Goal: Information Seeking & Learning: Understand process/instructions

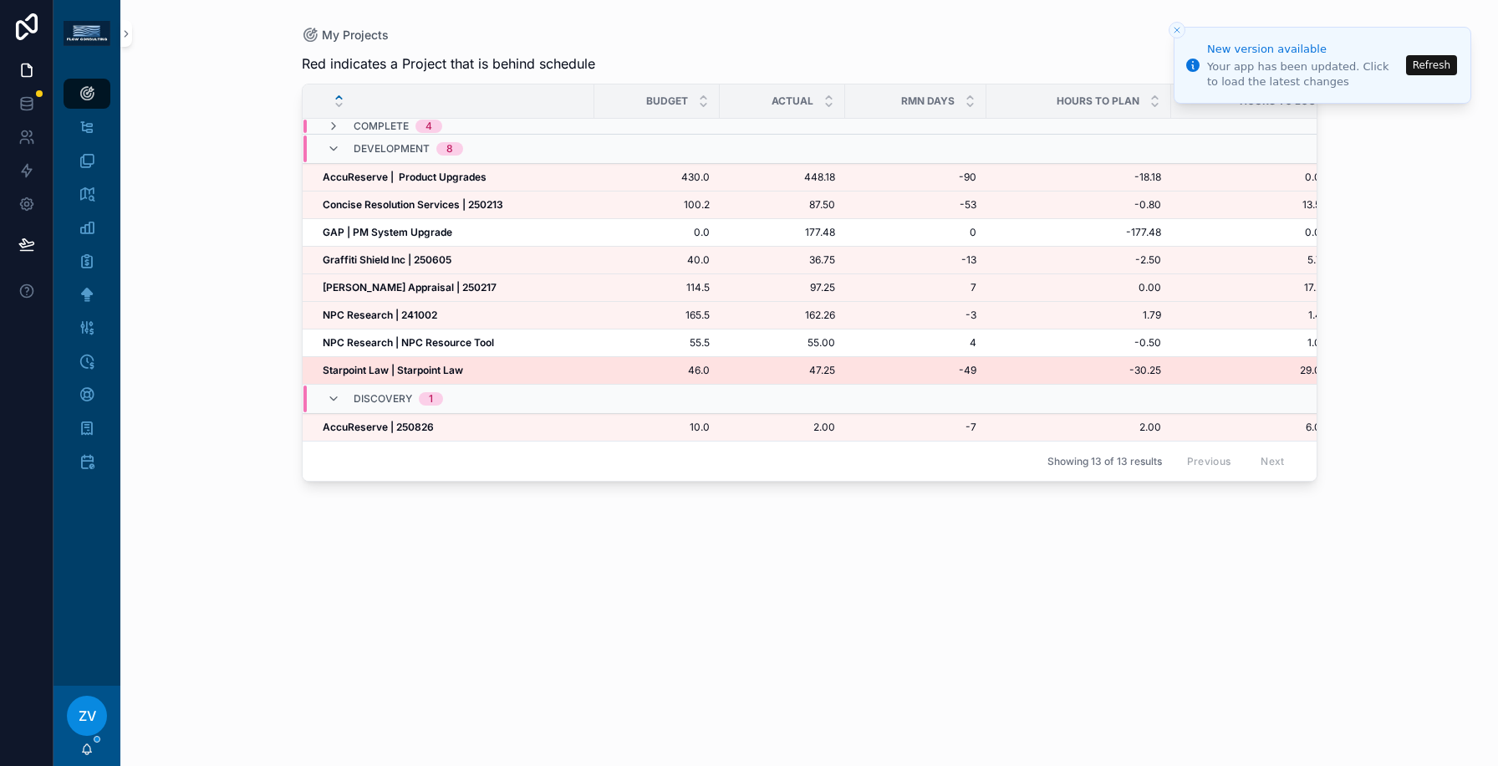
click at [425, 367] on strong "Starpoint Law | Starpoint Law" at bounding box center [393, 370] width 140 height 13
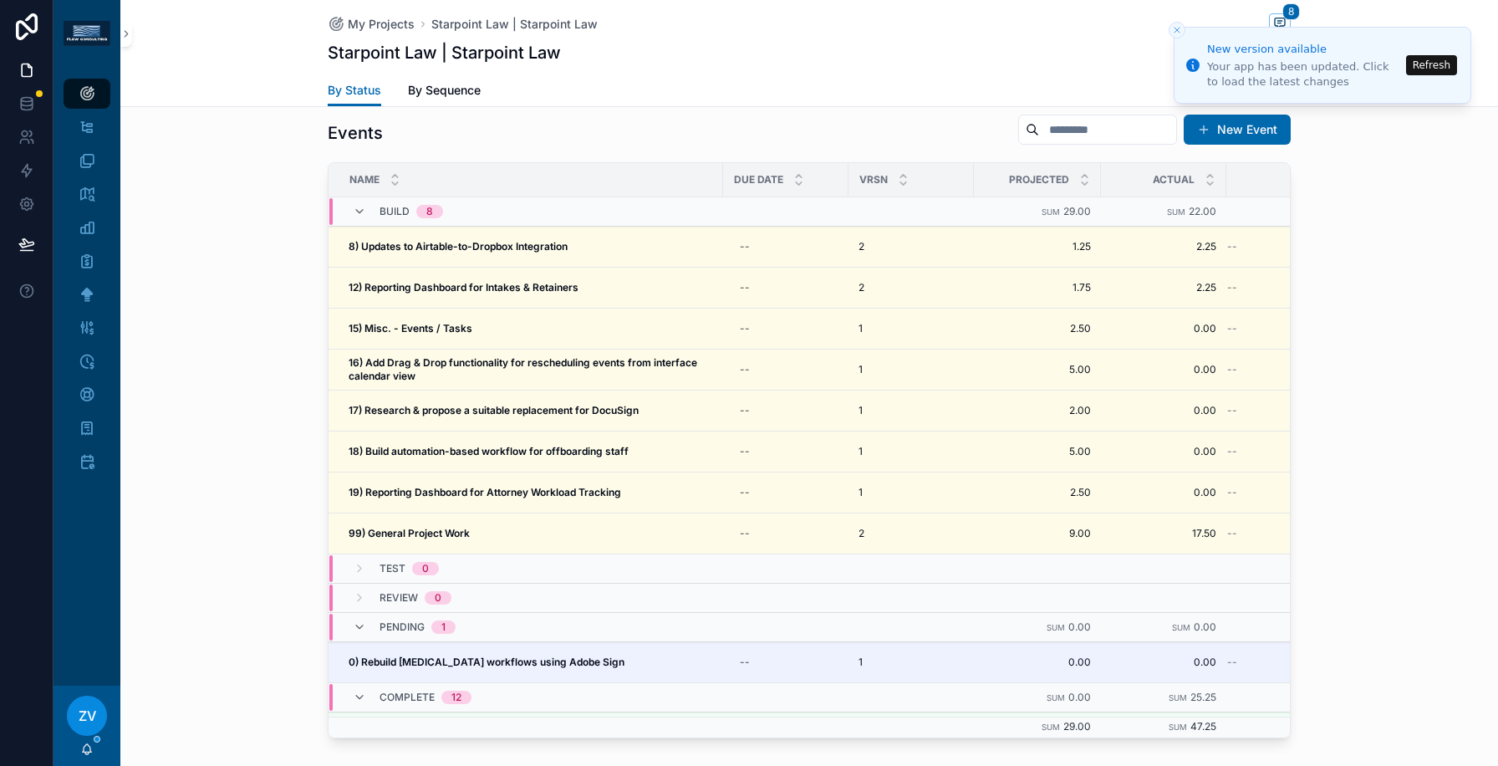
scroll to position [1625, 0]
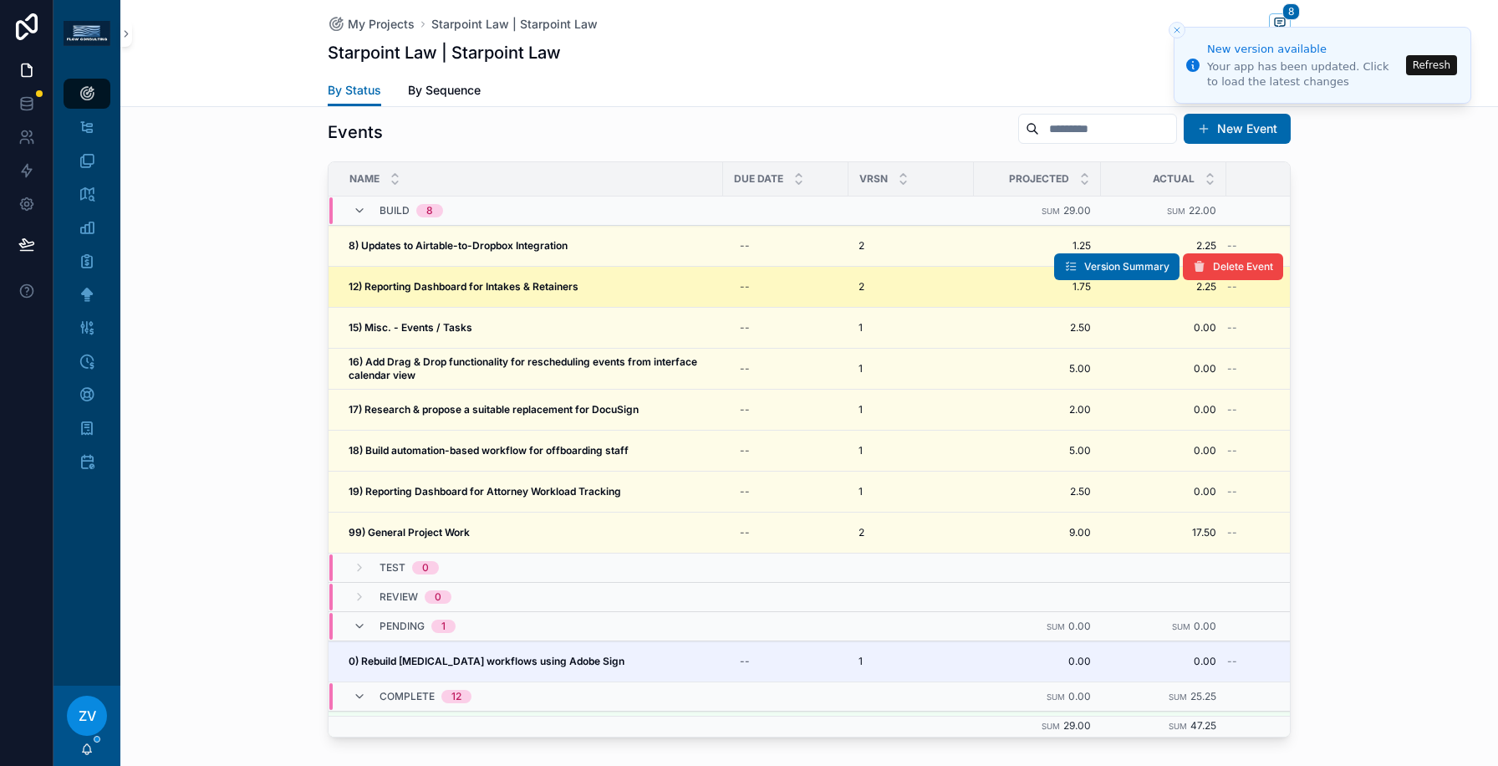
click at [387, 290] on strong "12) Reporting Dashboard for Intakes & Retainers" at bounding box center [464, 286] width 230 height 13
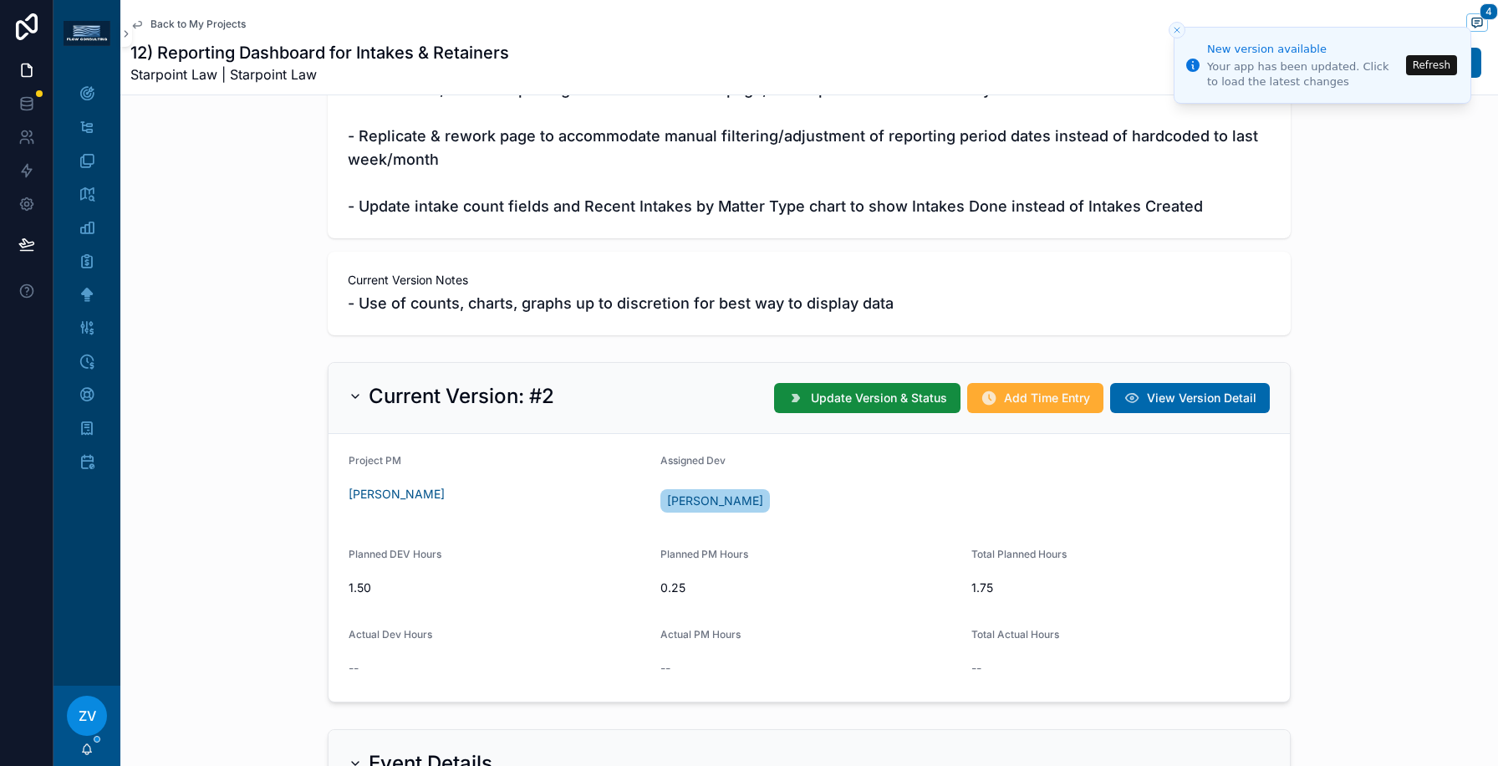
scroll to position [284, 0]
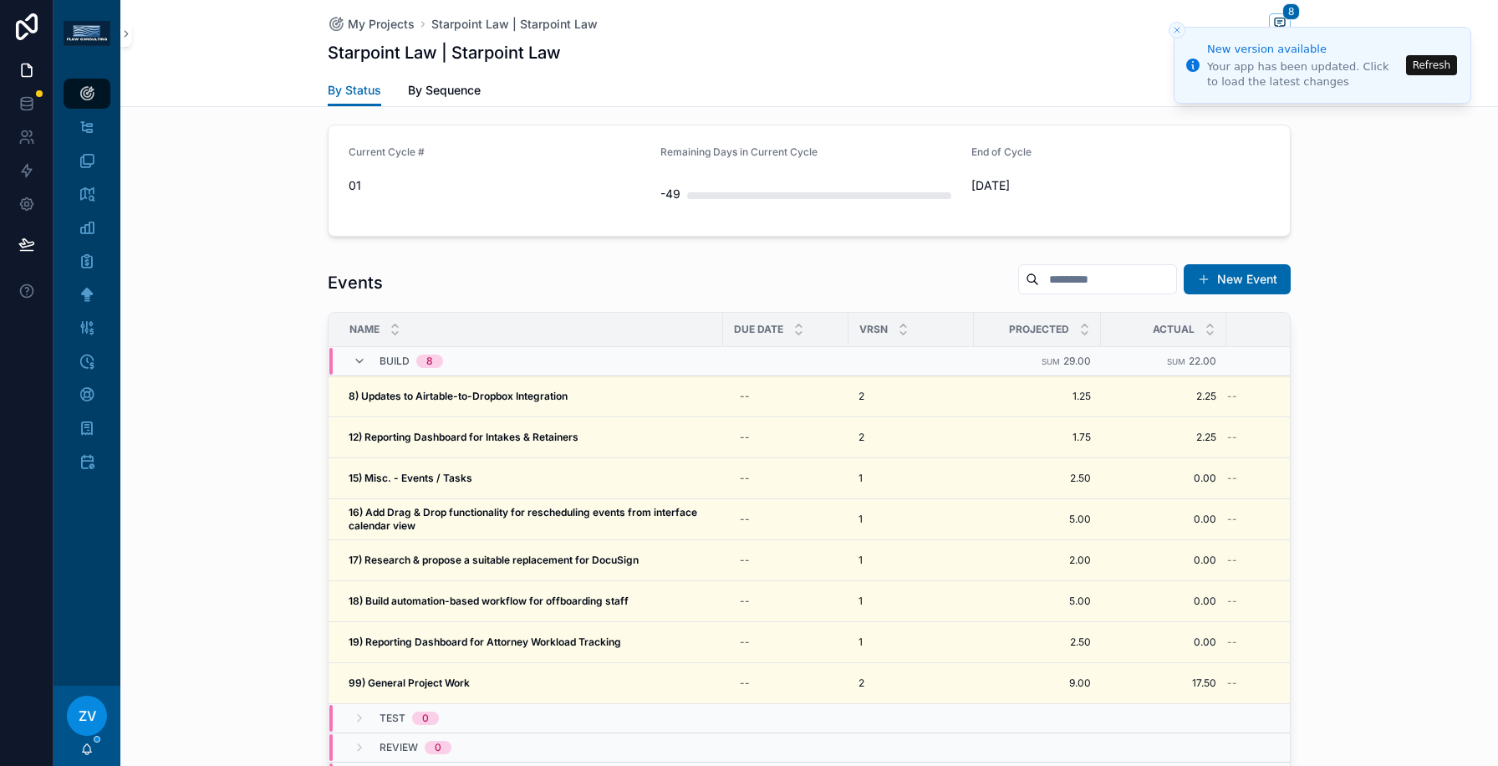
scroll to position [1677, 0]
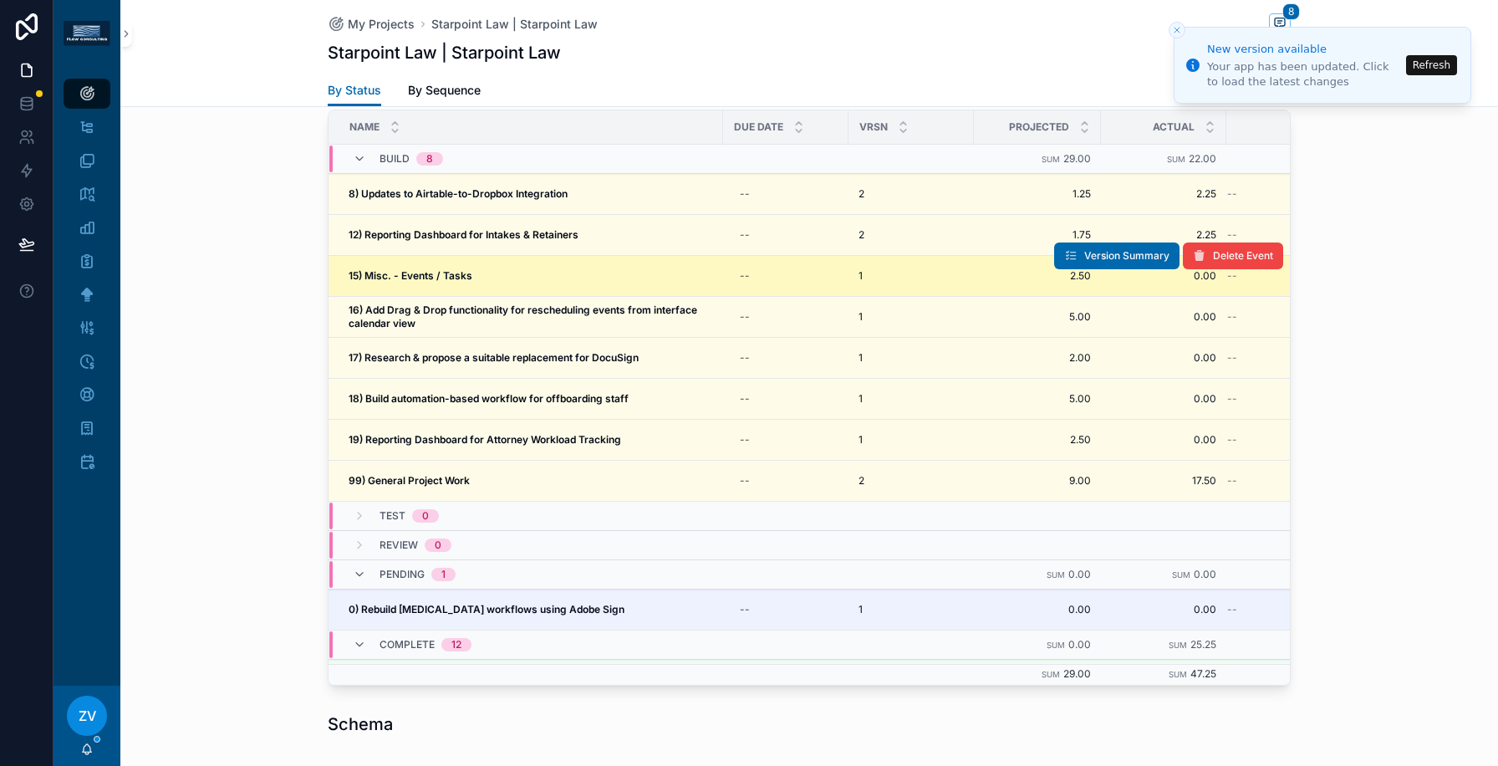
click at [393, 282] on span "15) Misc. - Events / Tasks" at bounding box center [411, 275] width 124 height 13
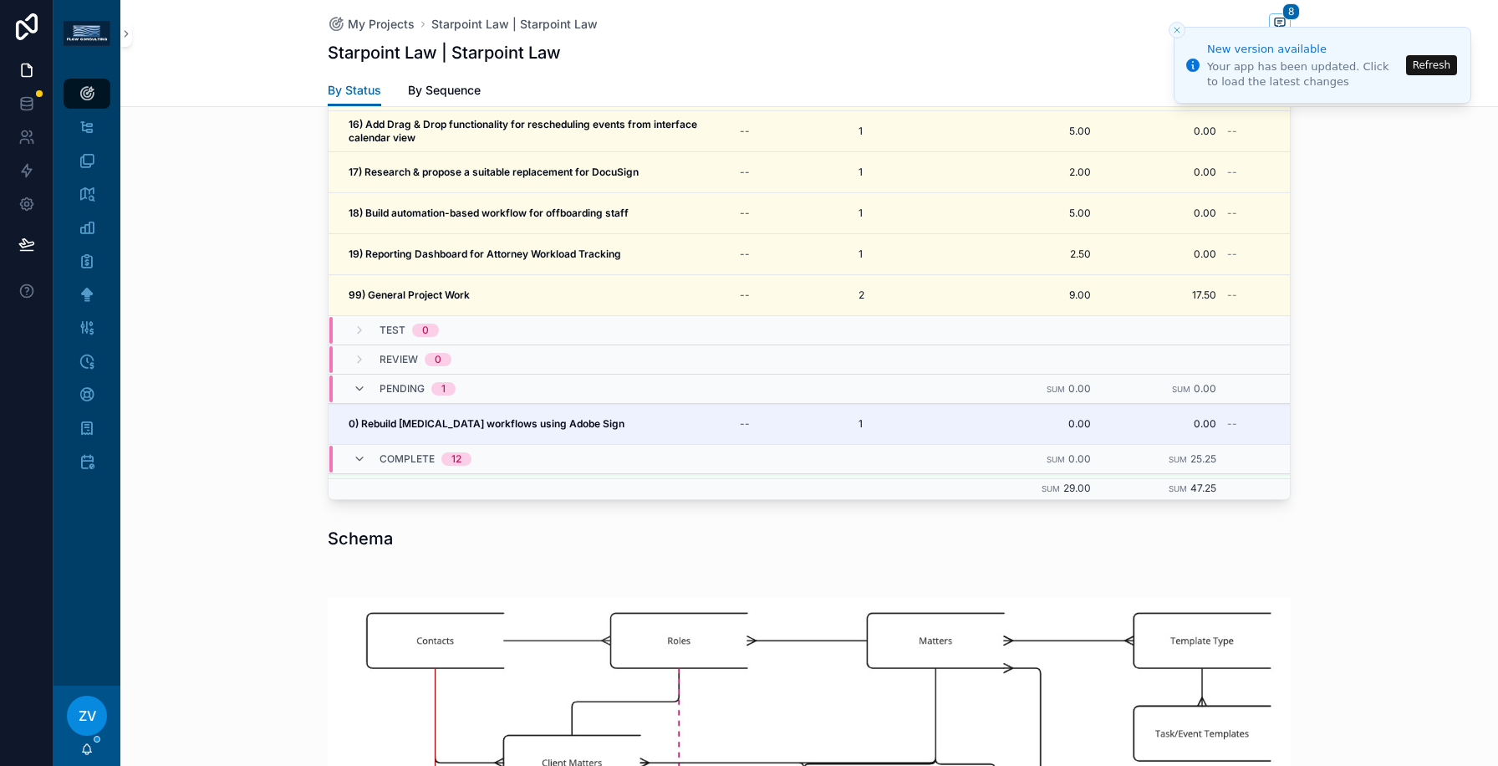
scroll to position [1692, 0]
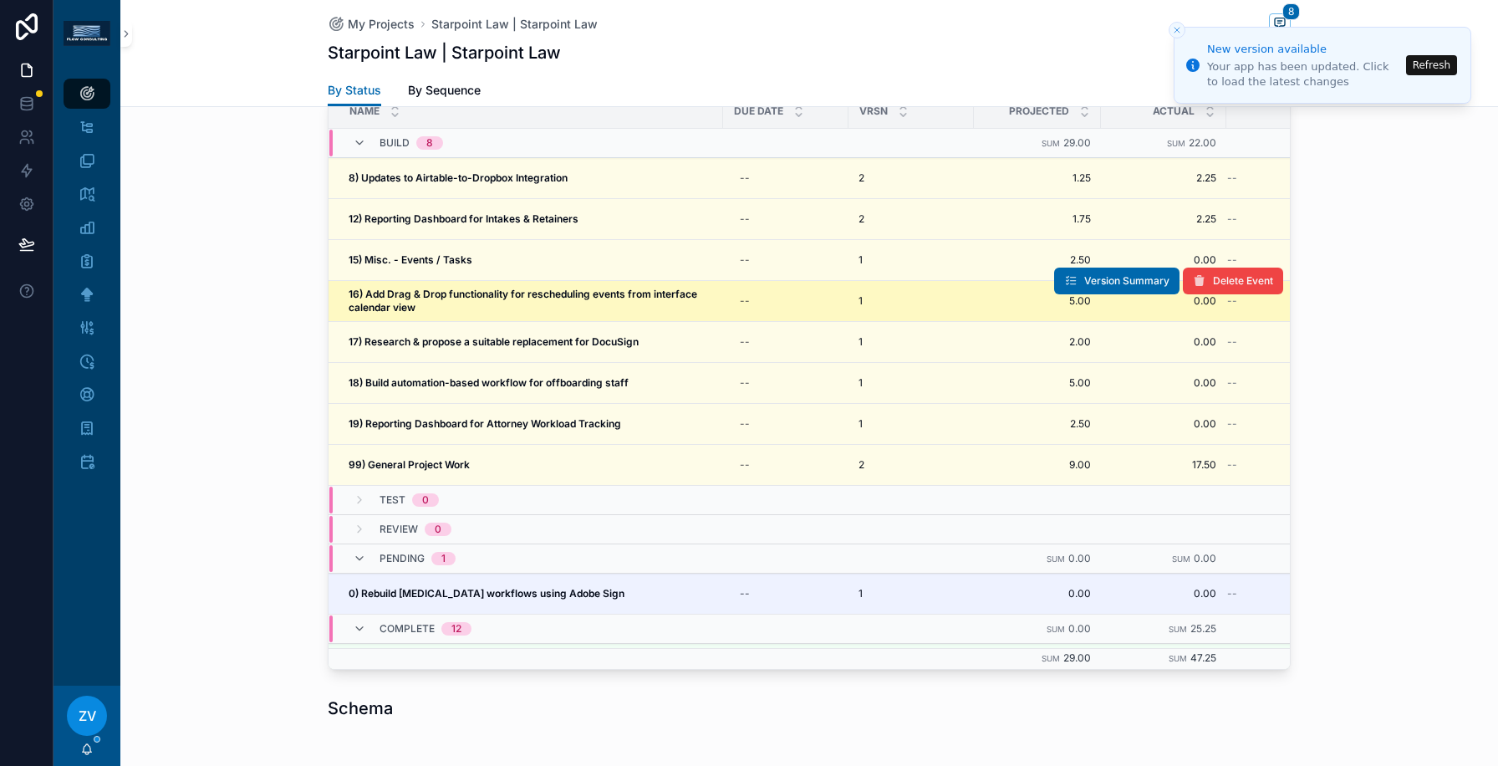
click at [408, 306] on strong "16) Add Drag & Drop functionality for rescheduling events from interface calend…" at bounding box center [524, 301] width 351 height 26
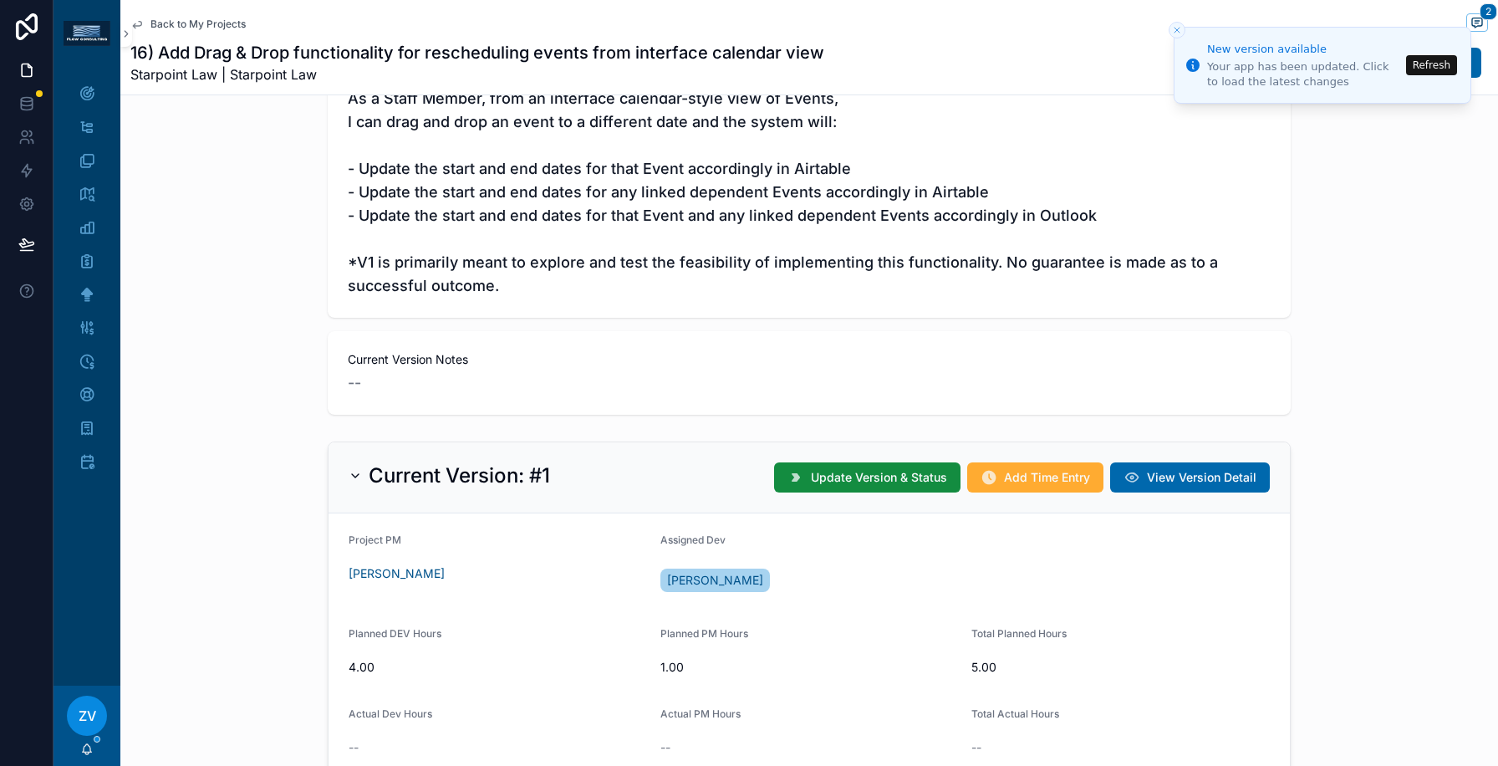
scroll to position [271, 0]
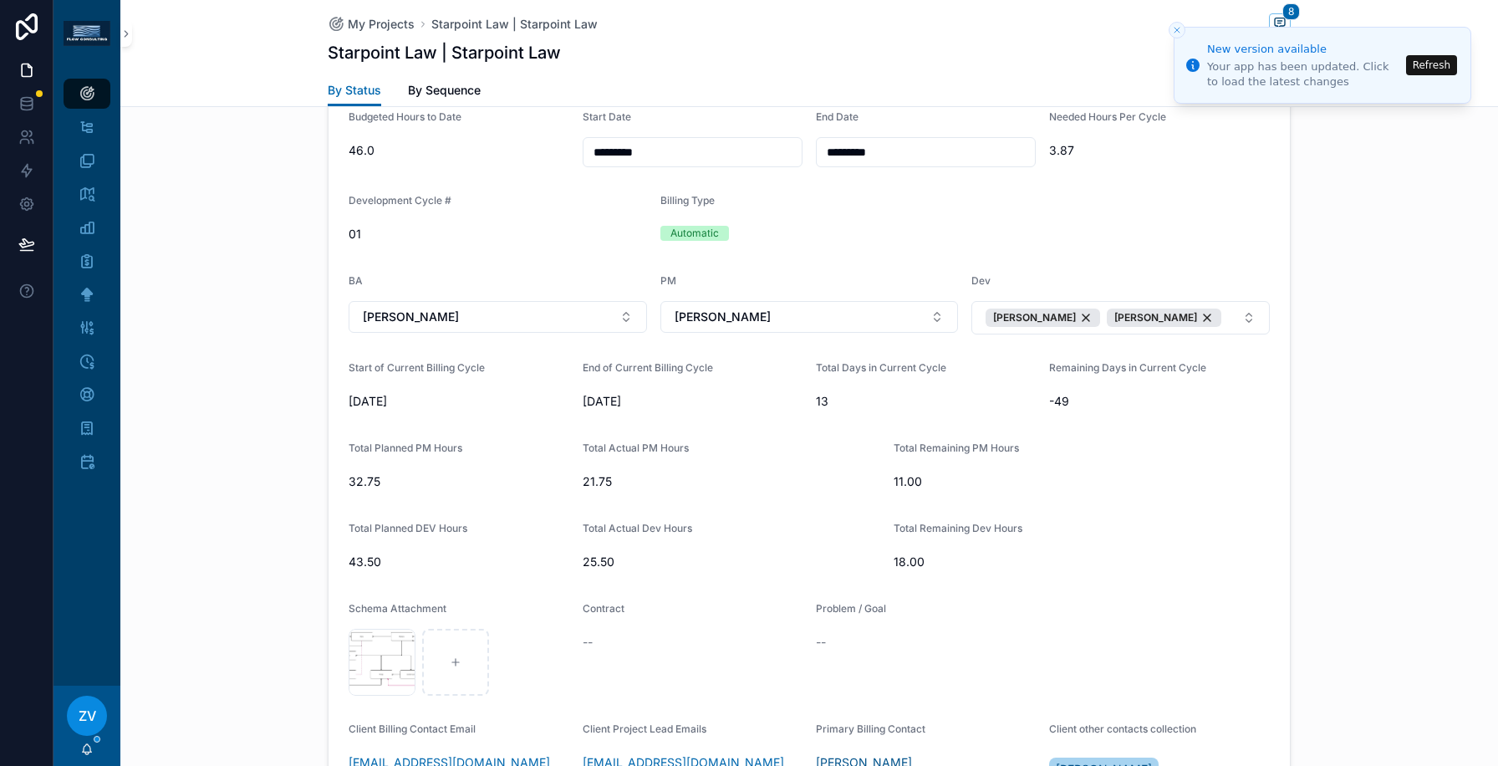
scroll to position [1502, 0]
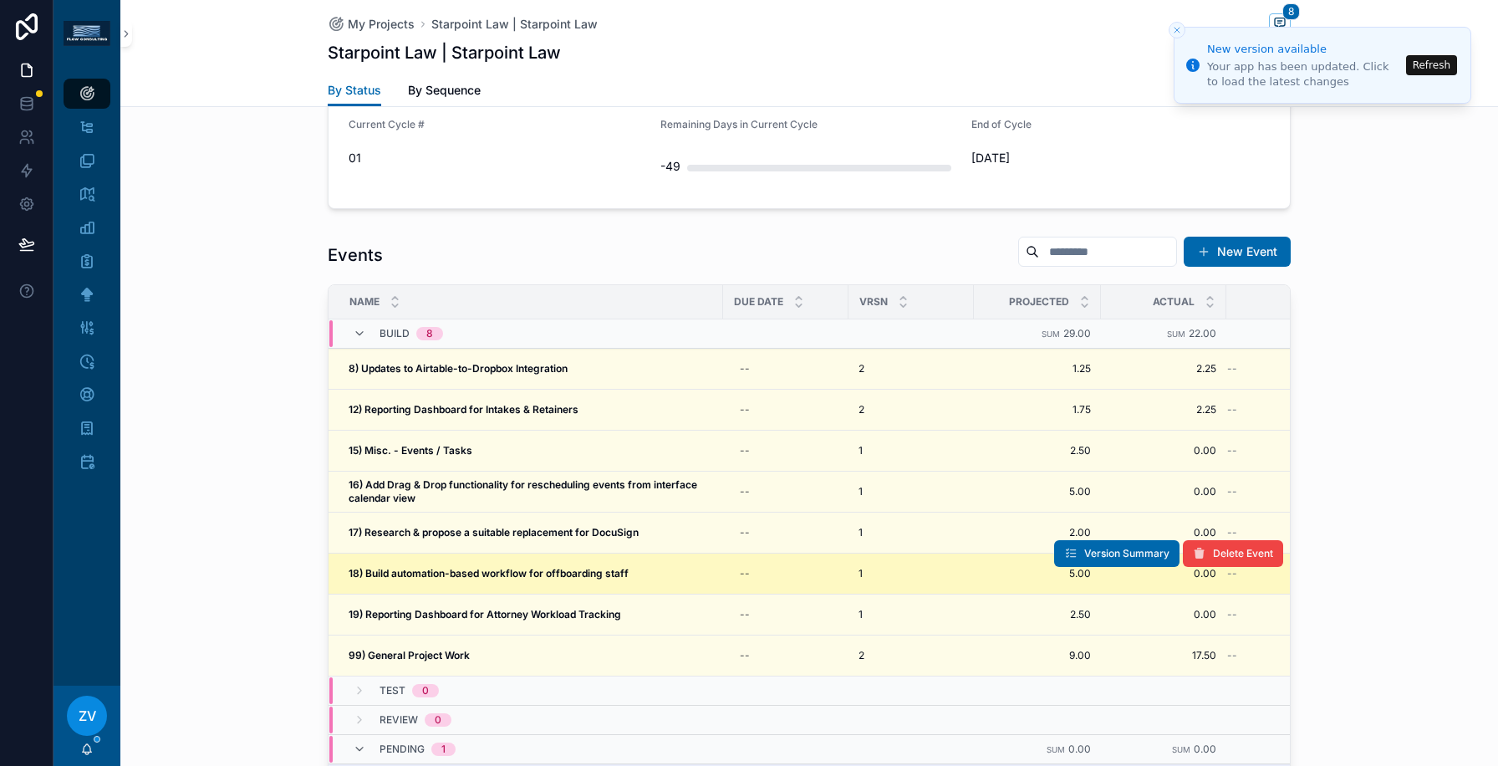
click at [382, 571] on strong "18) Build automation-based workflow for offboarding staff" at bounding box center [489, 573] width 280 height 13
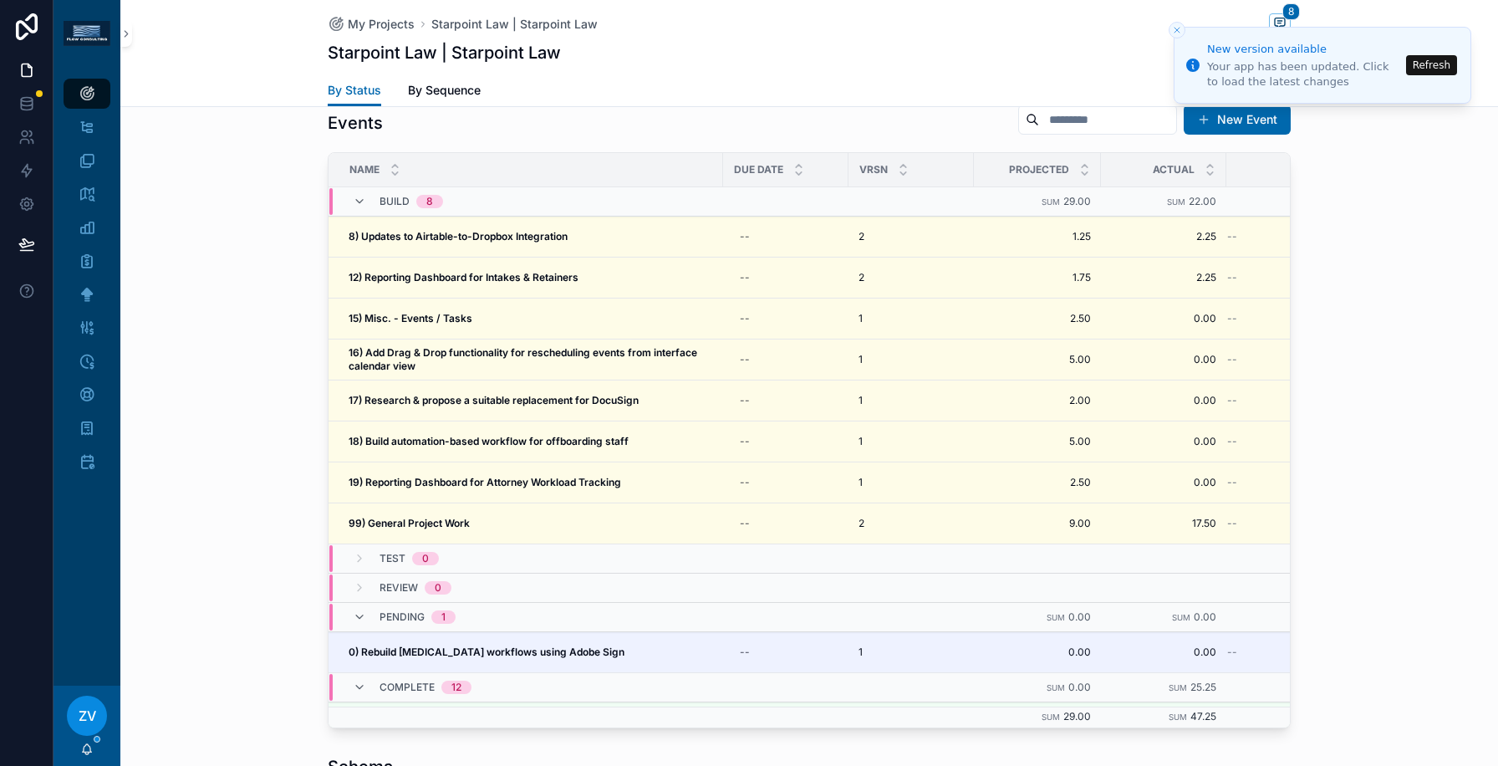
scroll to position [1699, 0]
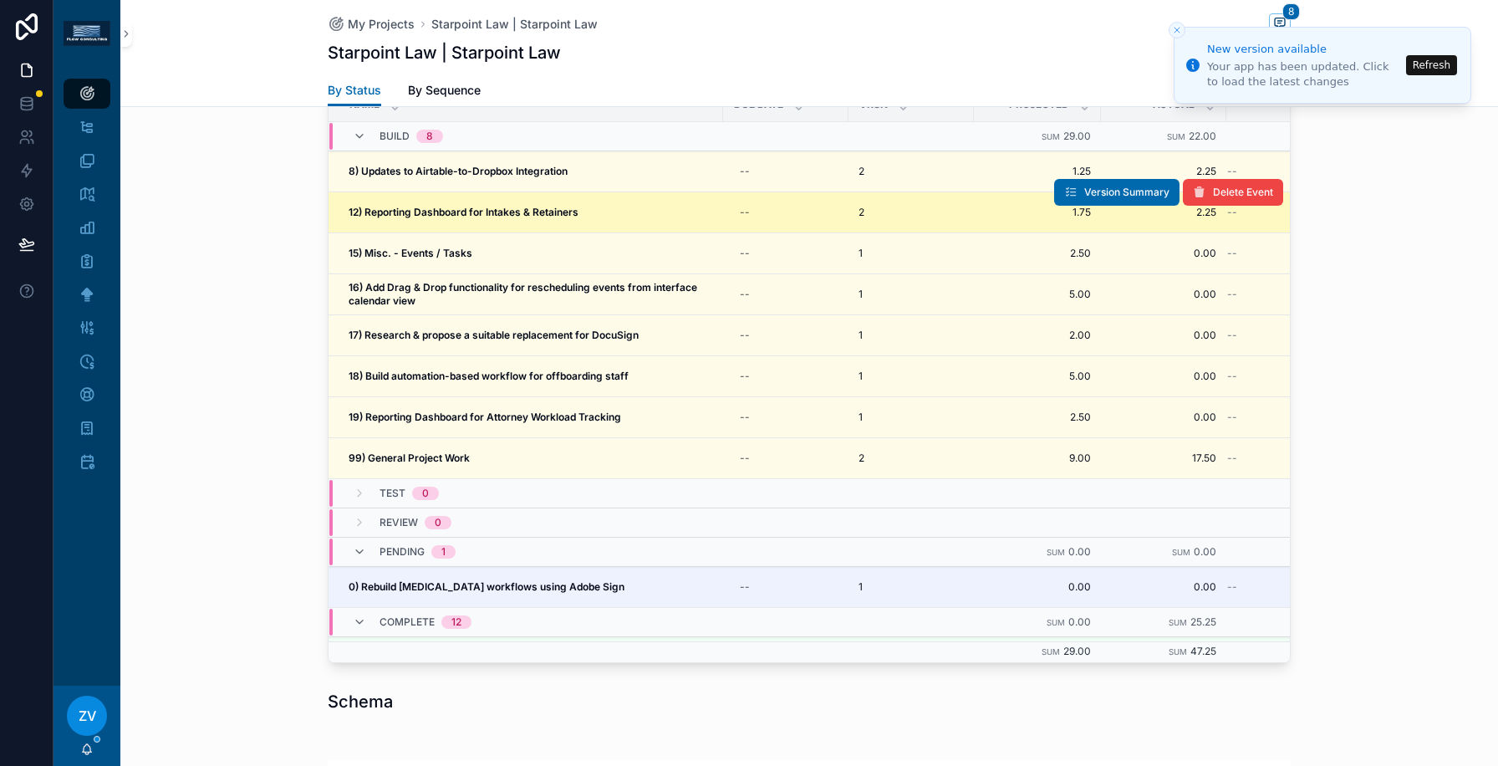
click at [427, 217] on strong "12) Reporting Dashboard for Intakes & Retainers" at bounding box center [464, 212] width 230 height 13
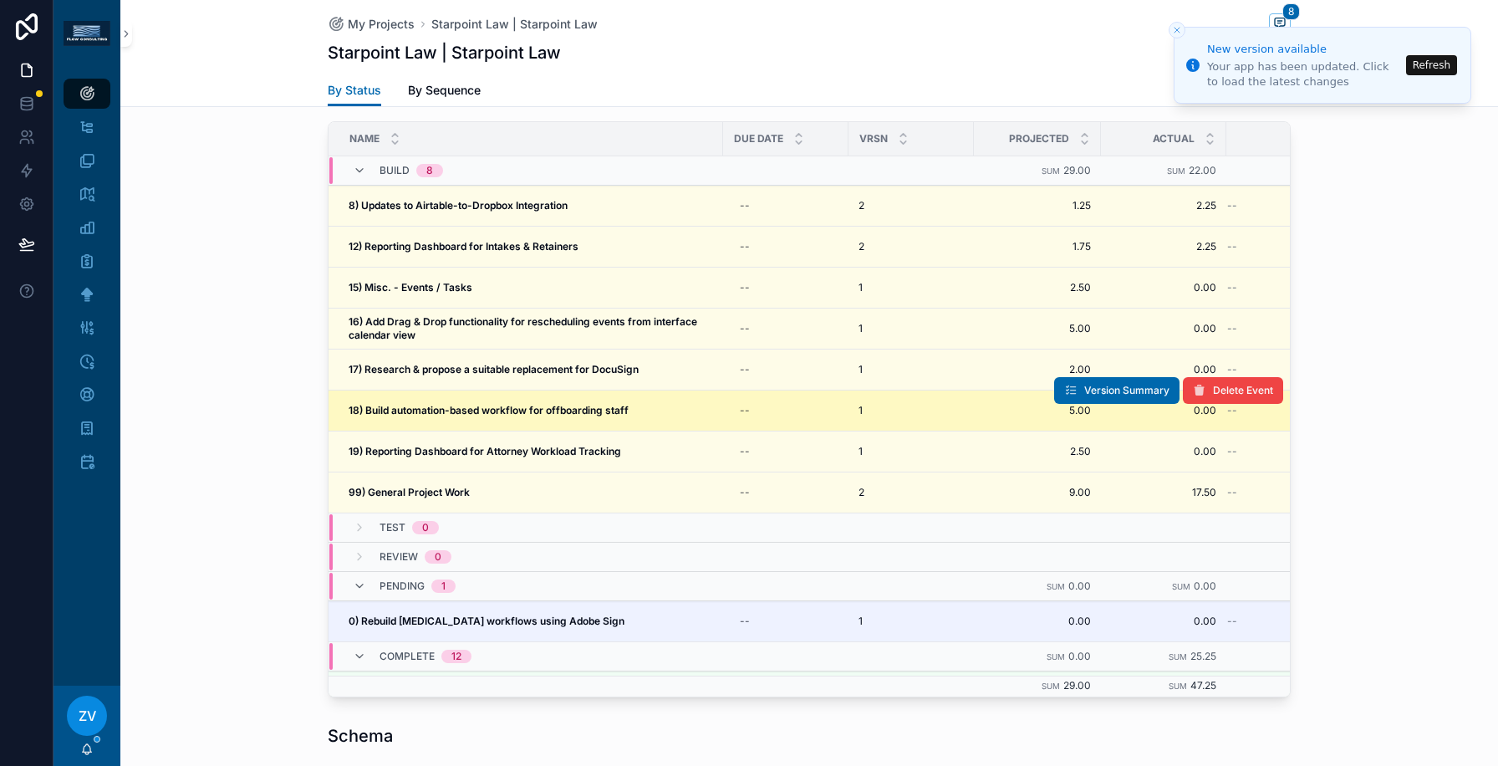
scroll to position [1663, 0]
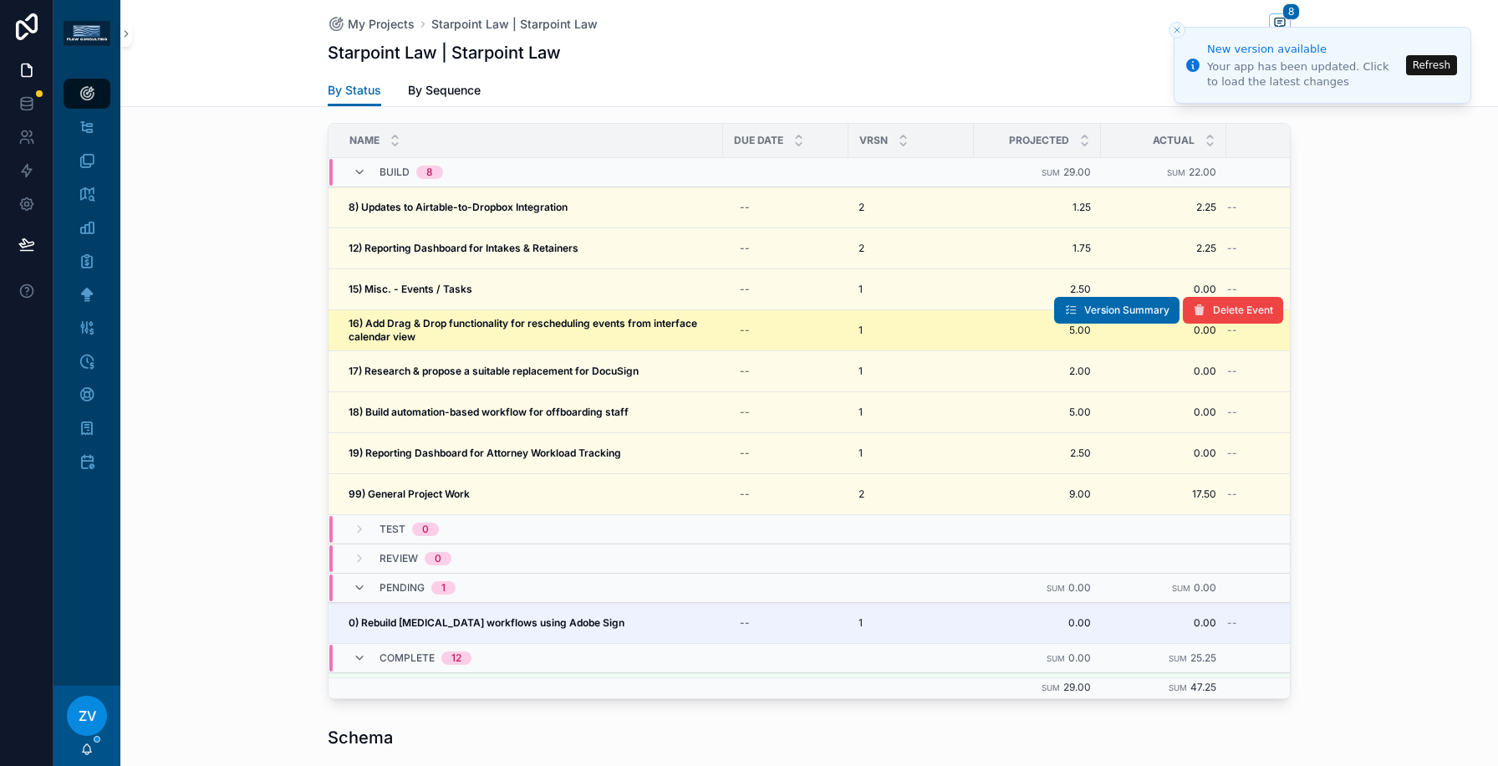
click at [549, 336] on span "16) Add Drag & Drop functionality for rescheduling events from interface calend…" at bounding box center [531, 330] width 364 height 27
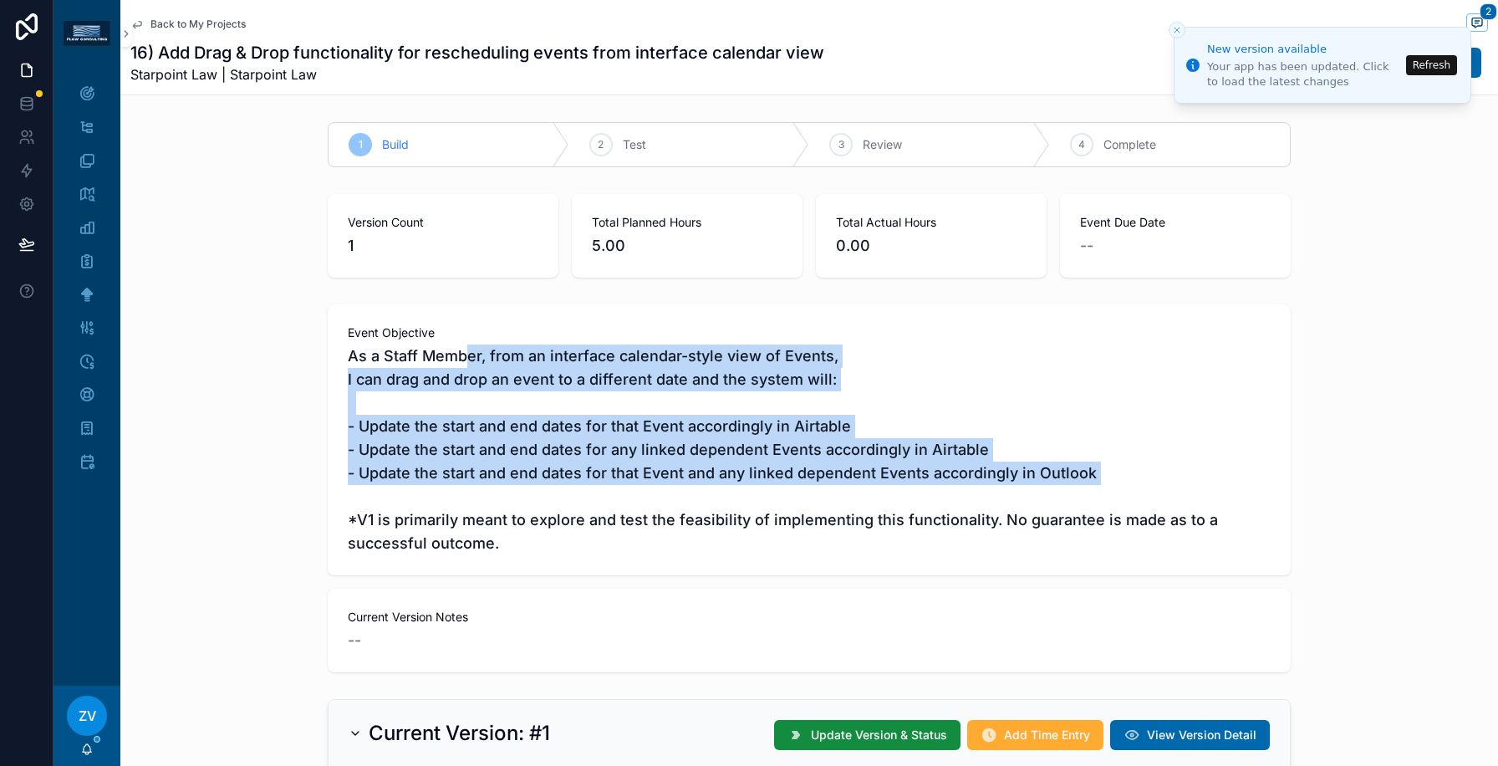
drag, startPoint x: 465, startPoint y: 356, endPoint x: 464, endPoint y: 504, distance: 147.9
click at [464, 504] on span "As a Staff Member, from an interface calendar-style view of Events, I can drag …" at bounding box center [809, 449] width 923 height 211
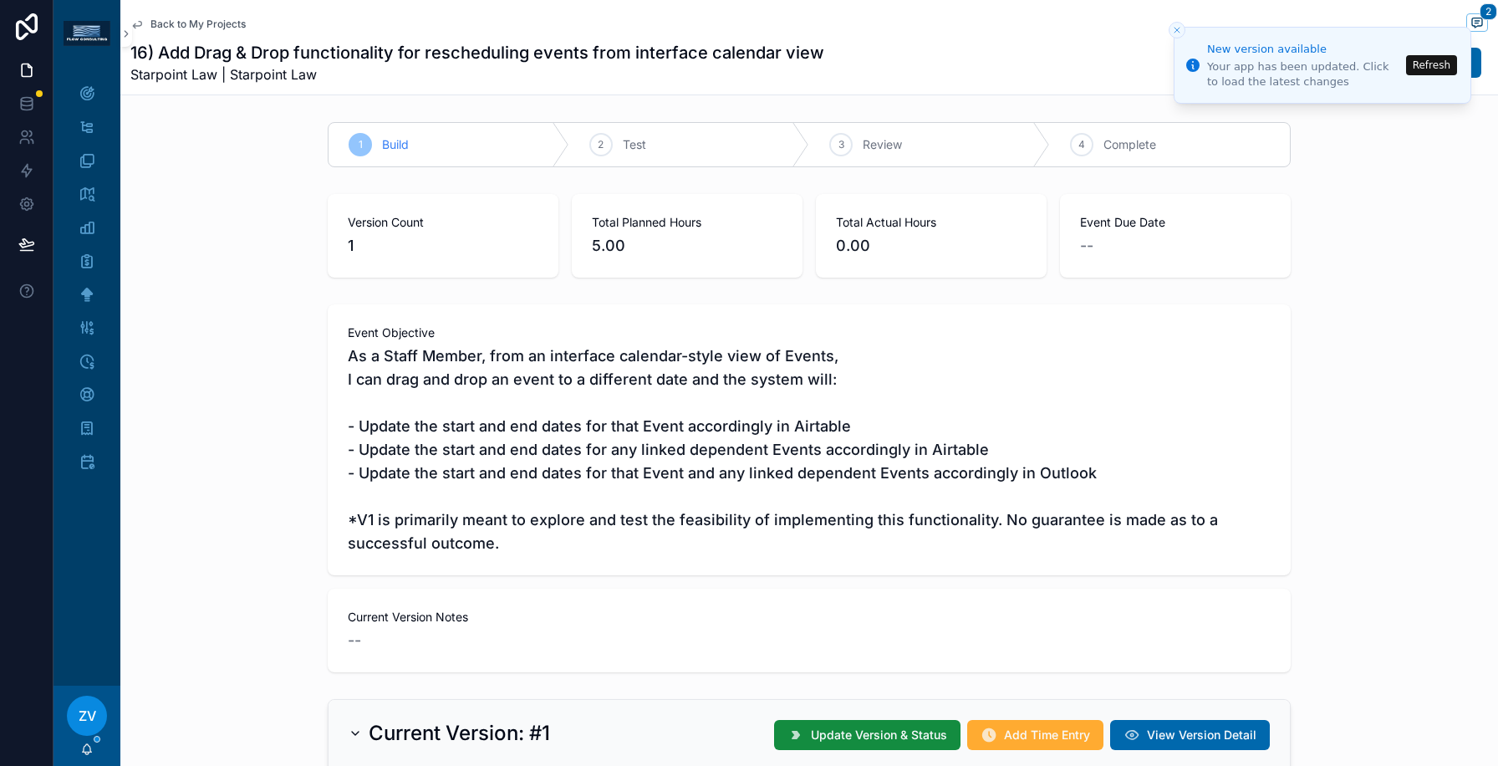
click at [194, 25] on span "Back to My Projects" at bounding box center [197, 24] width 95 height 13
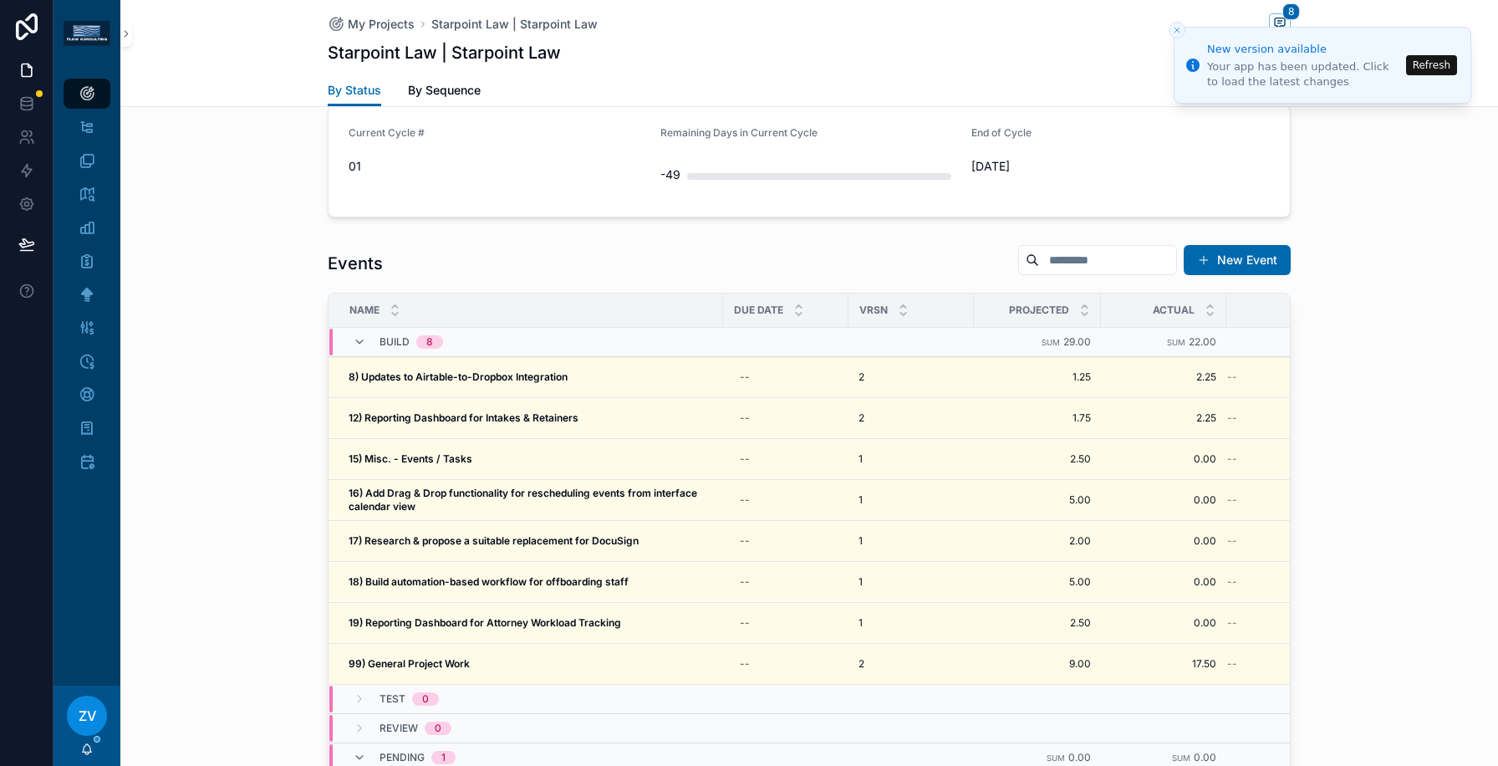
scroll to position [1594, 0]
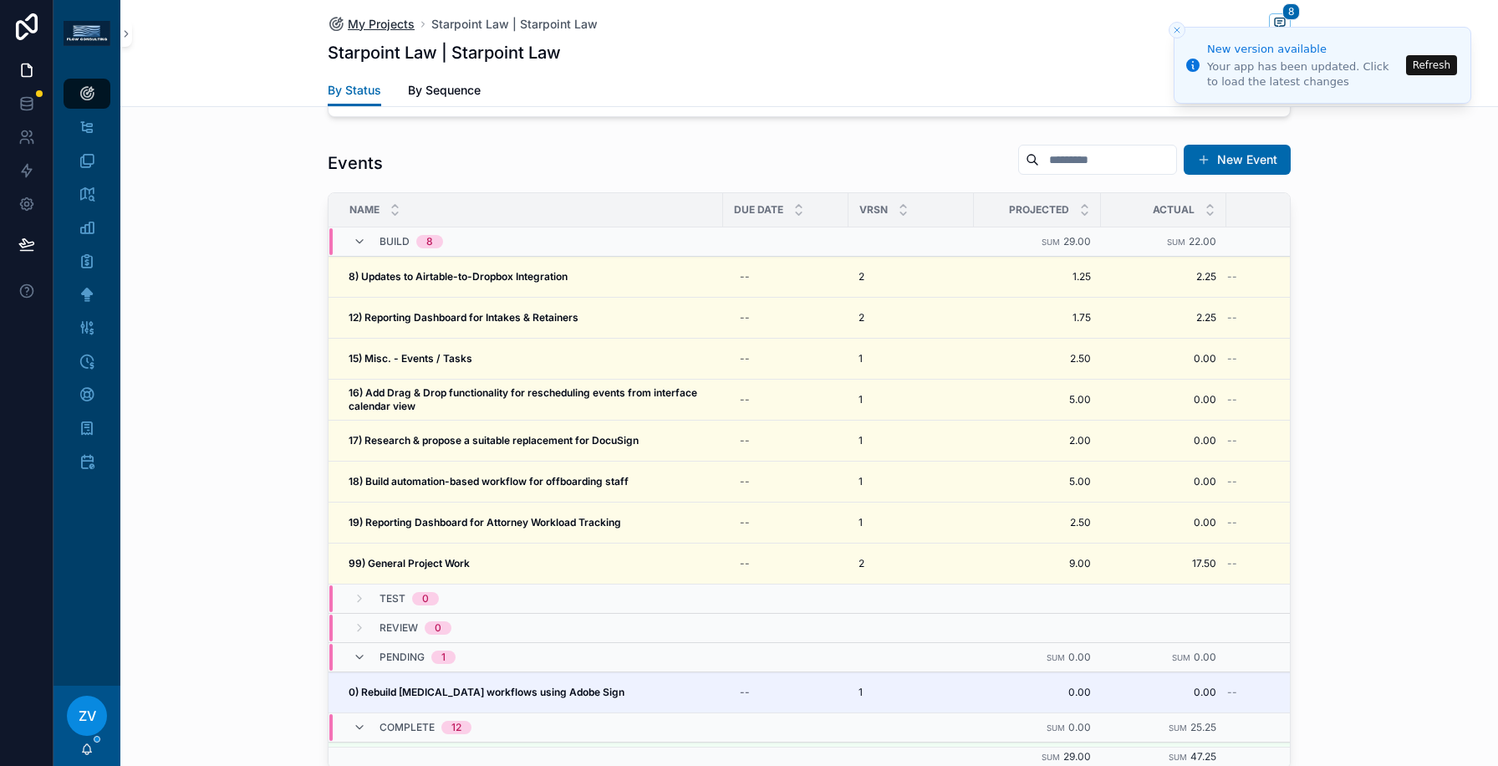
click at [362, 17] on span "My Projects" at bounding box center [381, 24] width 67 height 17
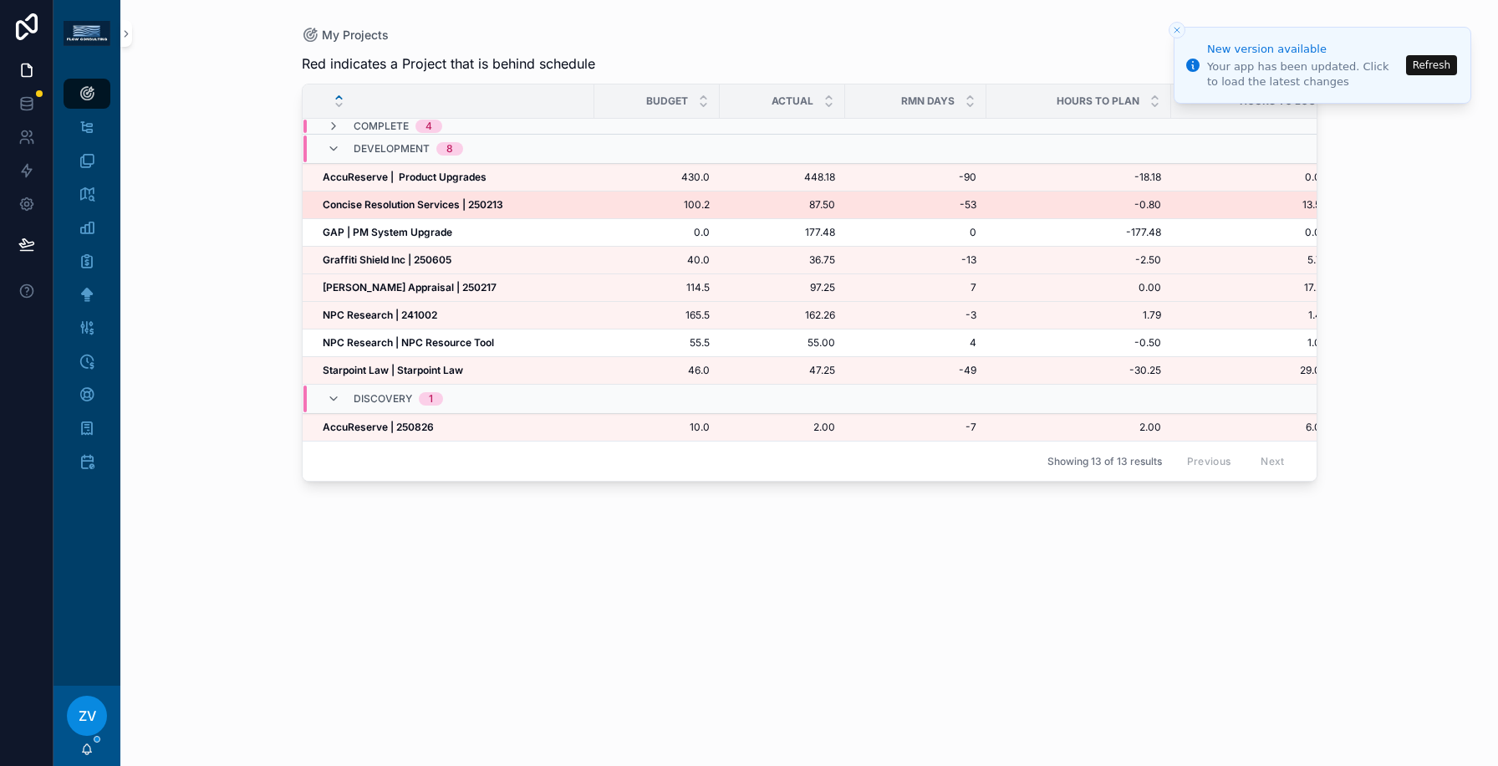
click at [607, 195] on td "100.2 100.2" at bounding box center [656, 205] width 125 height 28
click at [601, 201] on td "100.2 100.2" at bounding box center [656, 205] width 125 height 28
click at [484, 199] on strong "Concise Resolution Services | 250213" at bounding box center [413, 204] width 181 height 13
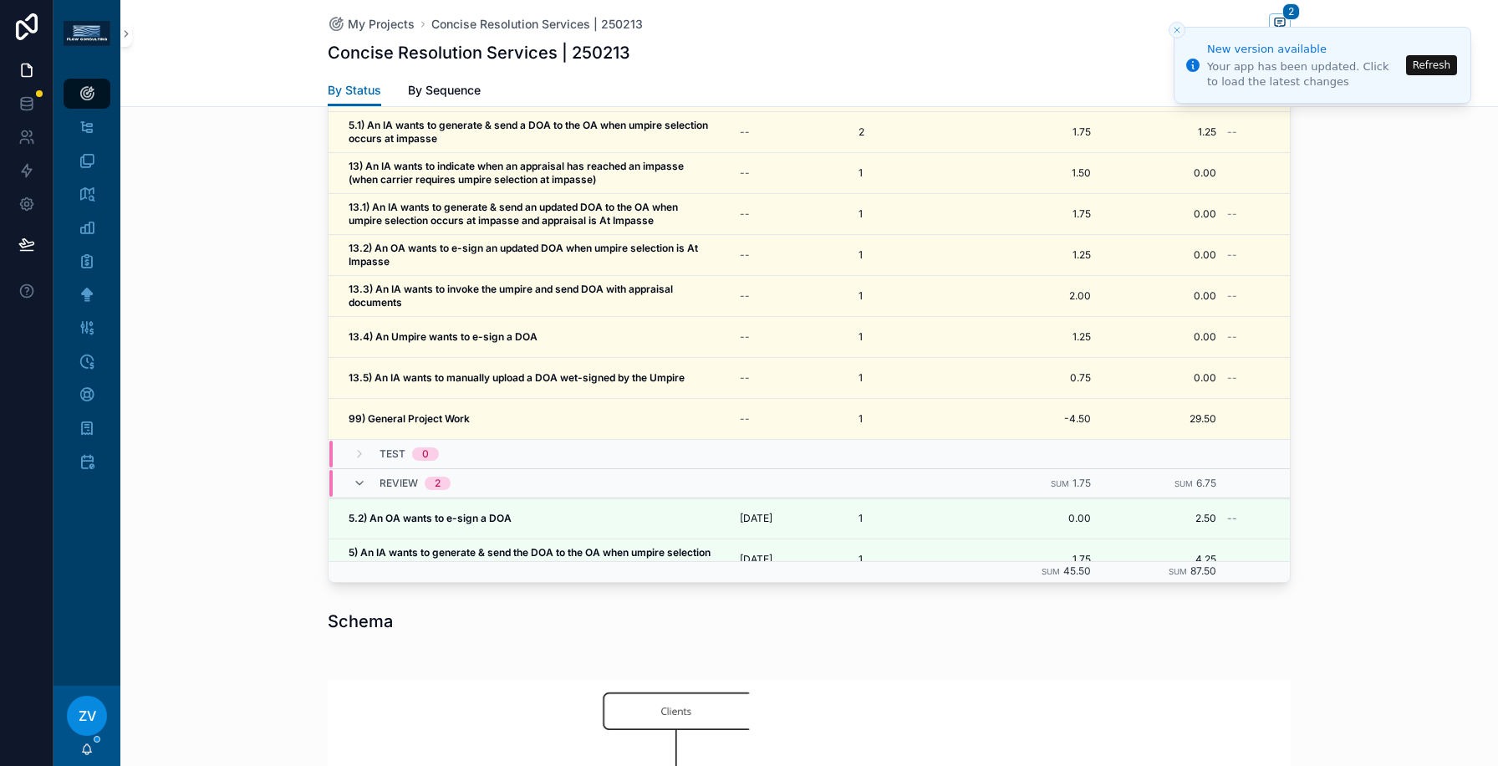
scroll to position [1557, 0]
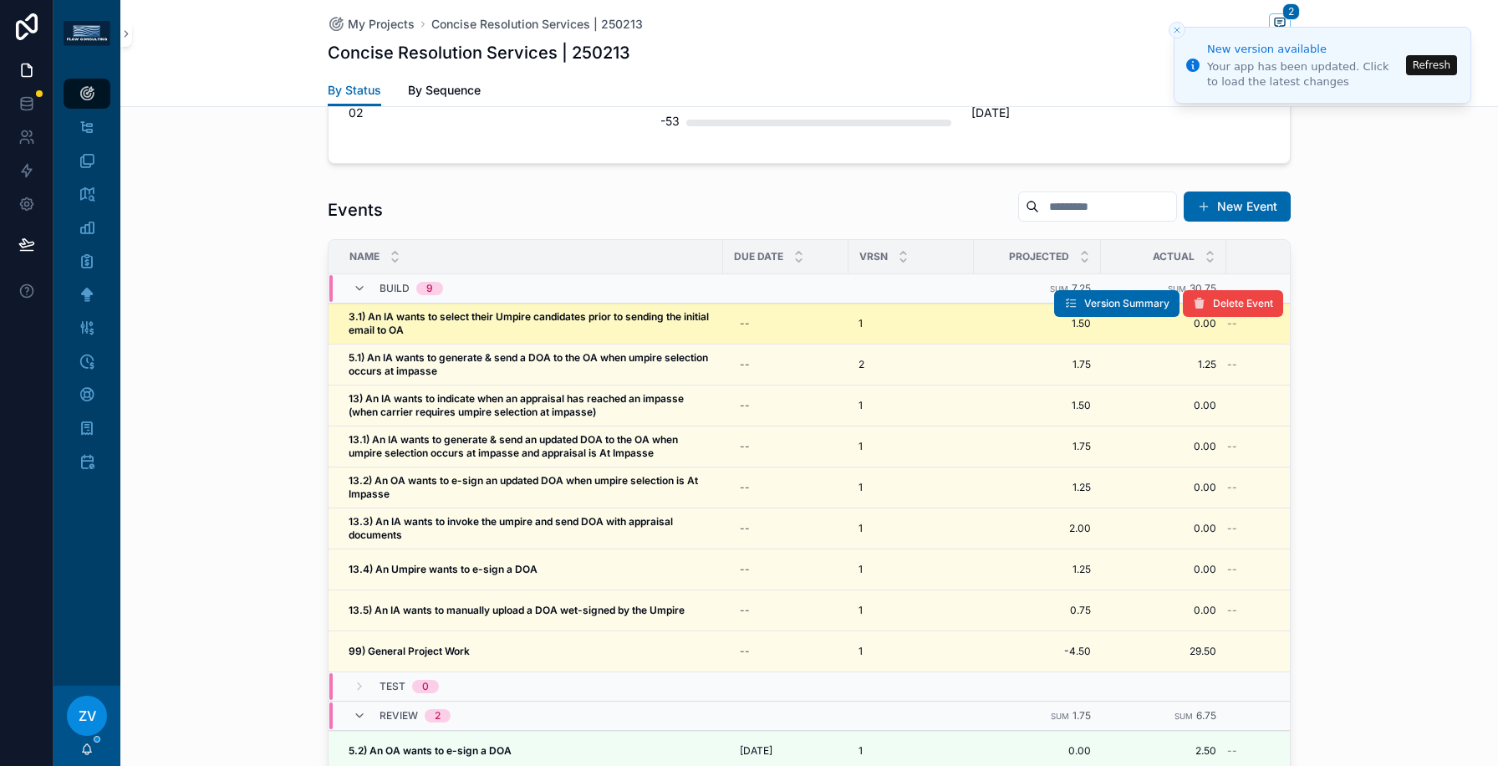
click at [384, 310] on strong "3.1) An IA wants to select their Umpire candidates prior to sending the initial…" at bounding box center [530, 323] width 363 height 26
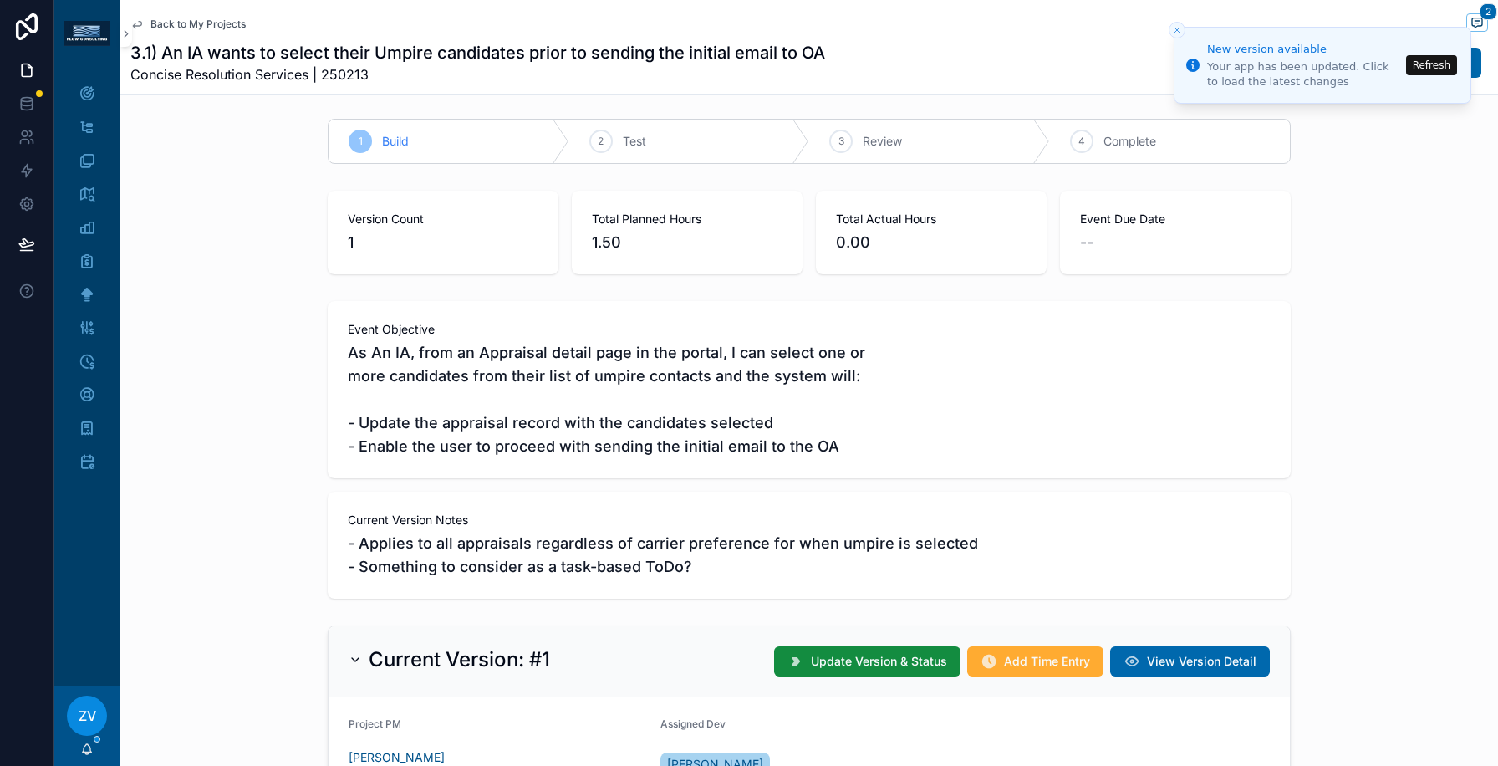
scroll to position [7, 0]
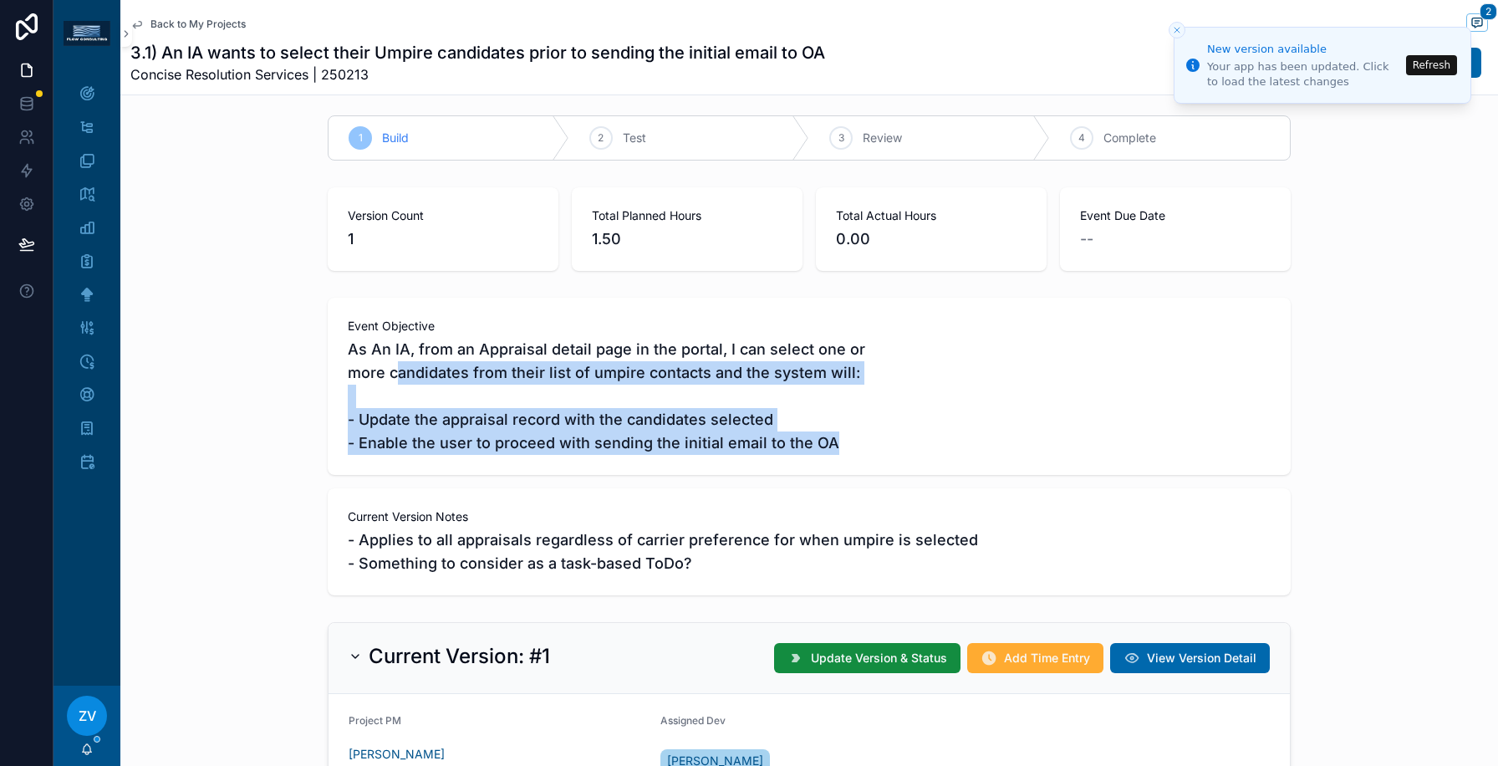
drag, startPoint x: 396, startPoint y: 380, endPoint x: 421, endPoint y: 456, distance: 80.1
click at [421, 456] on div "Event Objective As An IA, from an Appraisal detail page in the portal, I can se…" at bounding box center [809, 386] width 963 height 177
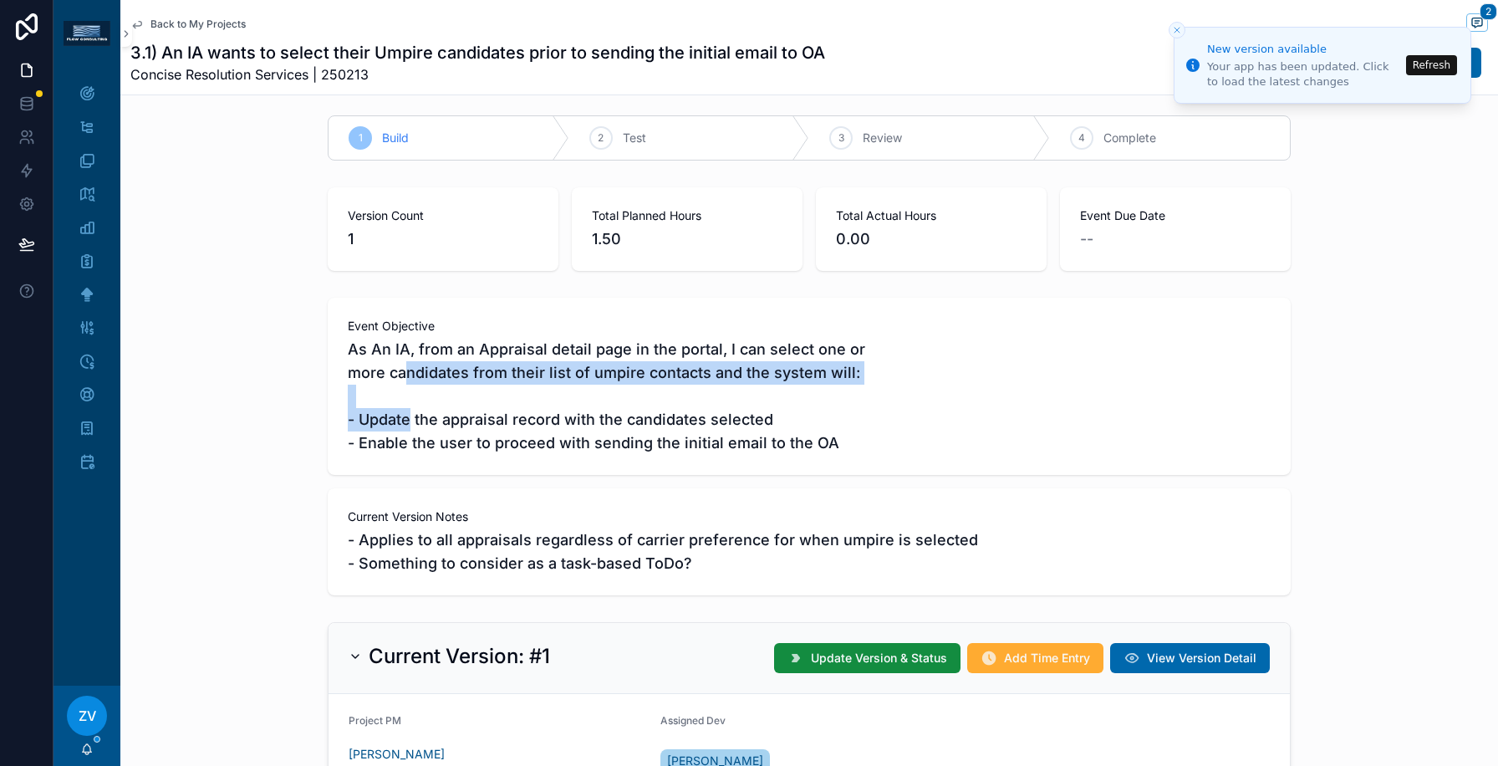
drag, startPoint x: 402, startPoint y: 369, endPoint x: 412, endPoint y: 415, distance: 47.1
click at [412, 415] on span "As An IA, from an Appraisal detail page in the portal, I can select one or more…" at bounding box center [809, 396] width 923 height 117
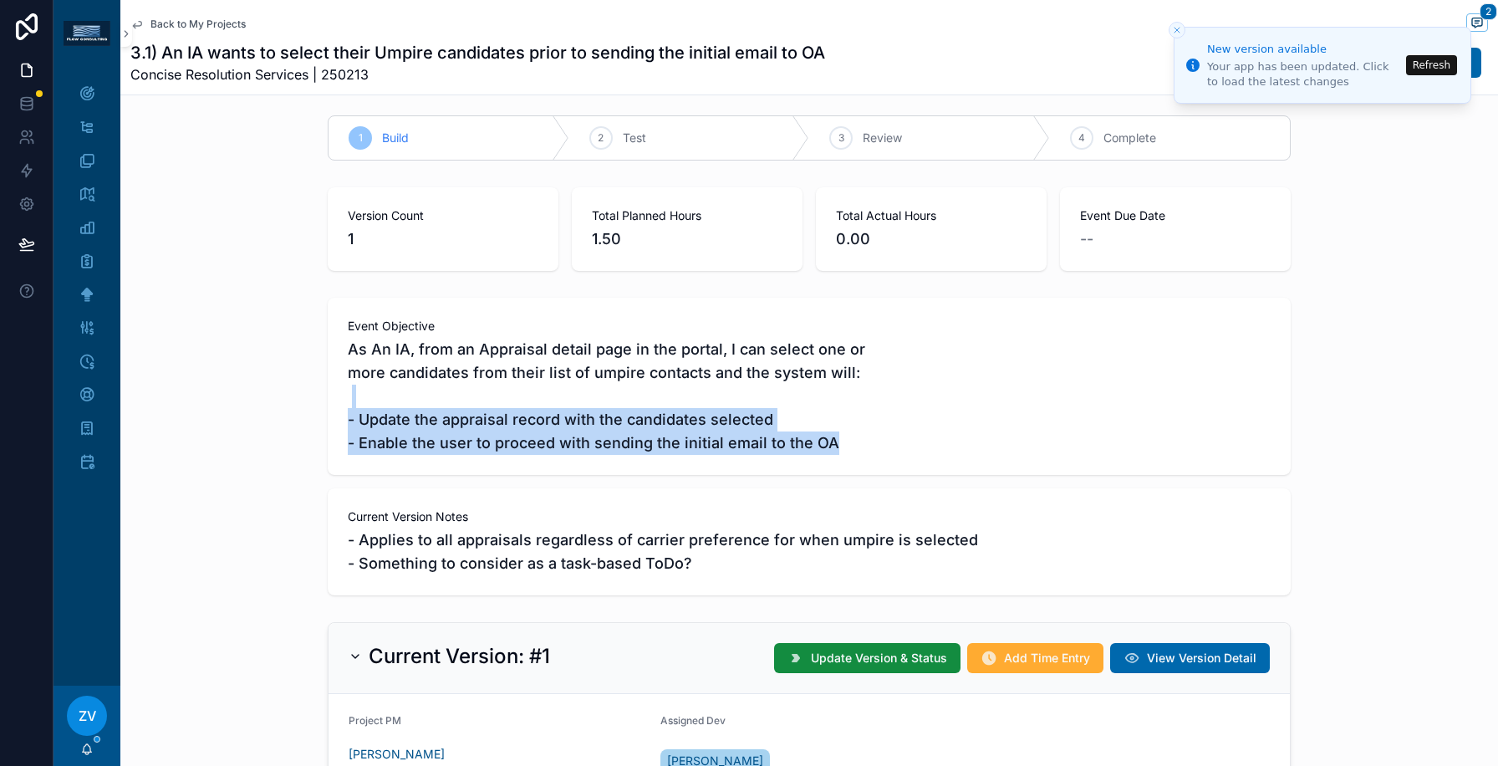
drag, startPoint x: 412, startPoint y: 388, endPoint x: 646, endPoint y: 499, distance: 259.1
click at [646, 499] on div "Event Objective As An IA, from an Appraisal detail page in the portal, I can se…" at bounding box center [809, 447] width 963 height 298
click at [646, 499] on div "Current Version Notes - Applies to all appraisals regardless of carrier prefere…" at bounding box center [809, 541] width 963 height 107
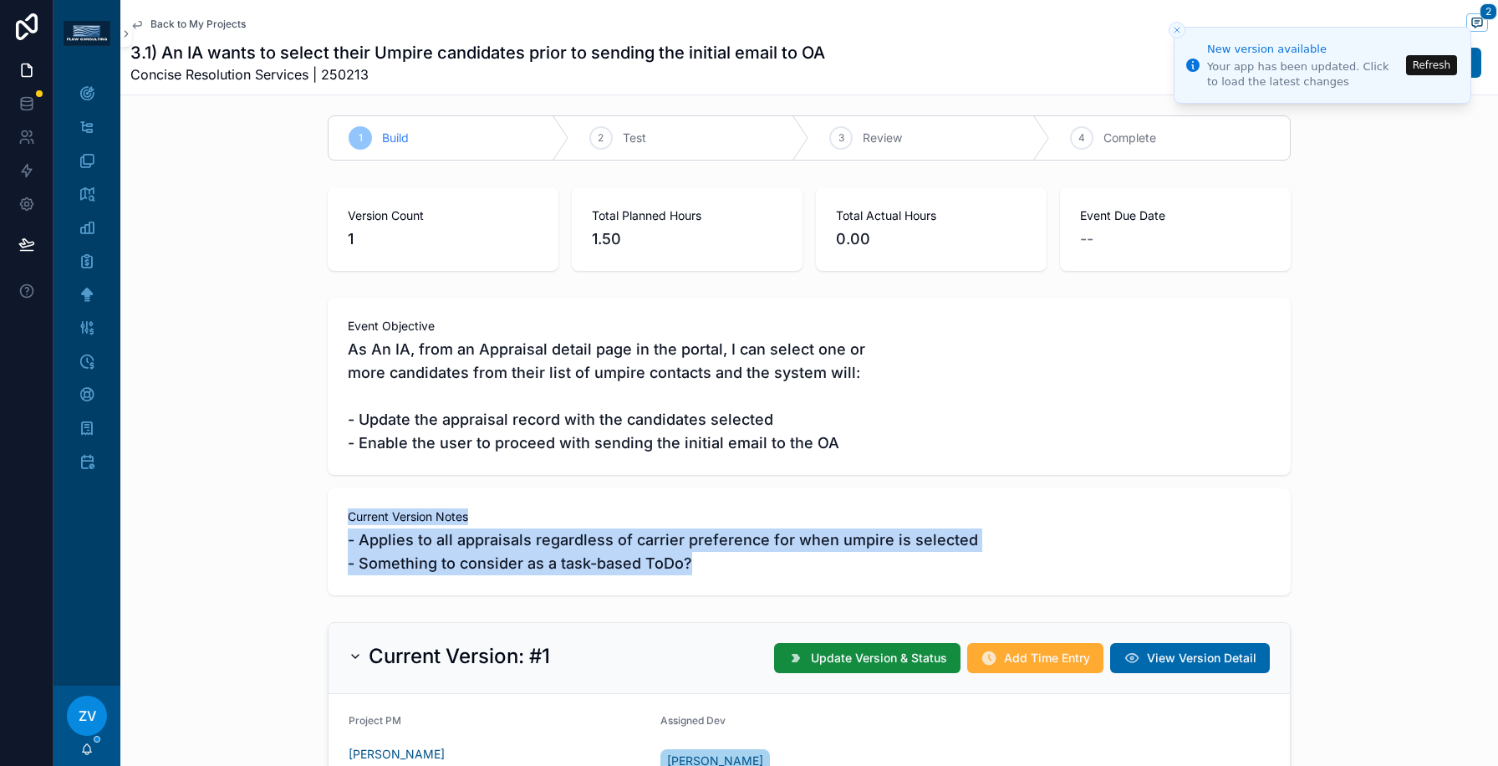
drag, startPoint x: 690, startPoint y: 564, endPoint x: 654, endPoint y: 504, distance: 70.5
click at [654, 504] on div "Current Version Notes - Applies to all appraisals regardless of carrier prefere…" at bounding box center [809, 541] width 963 height 107
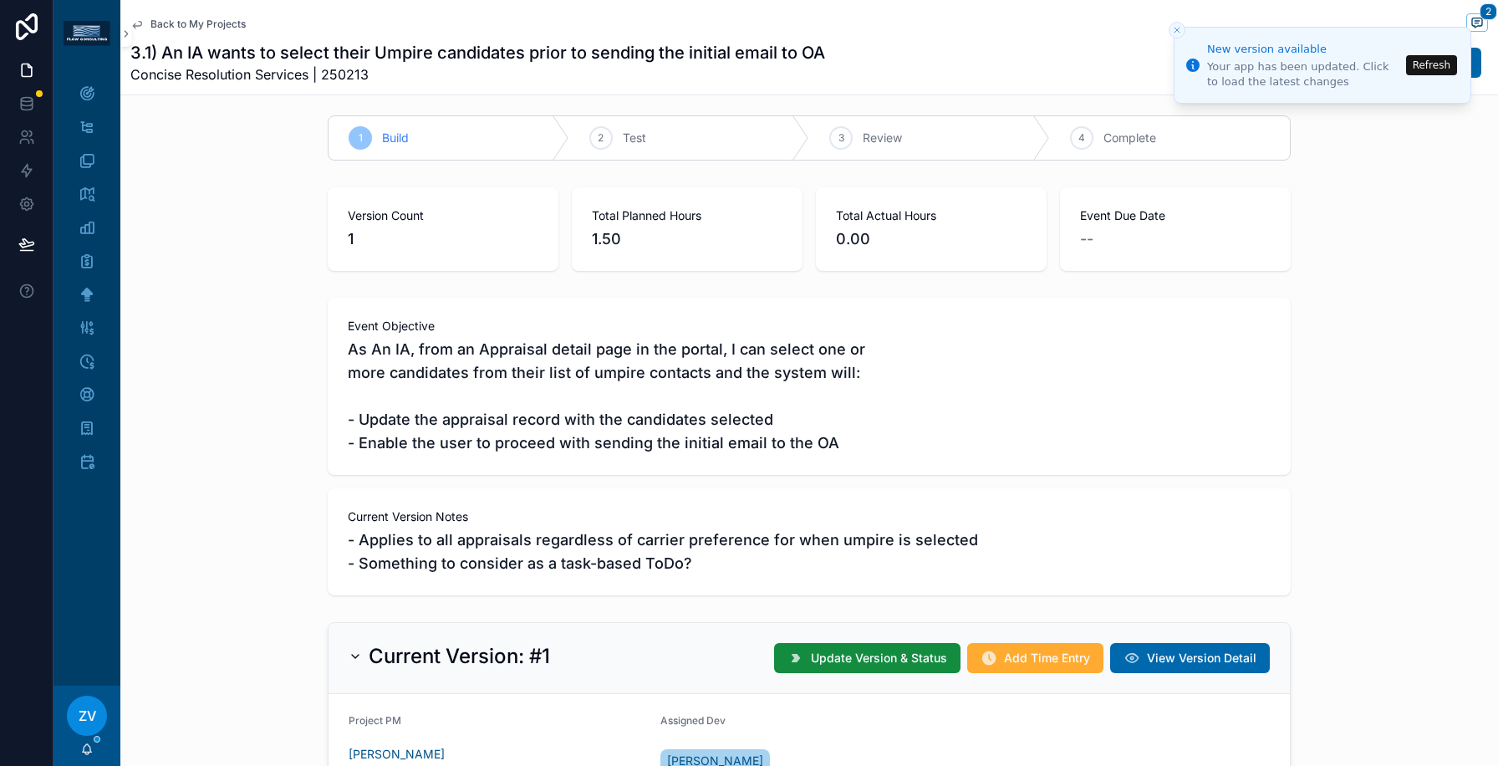
click at [654, 504] on div "Current Version Notes - Applies to all appraisals regardless of carrier prefere…" at bounding box center [809, 541] width 963 height 107
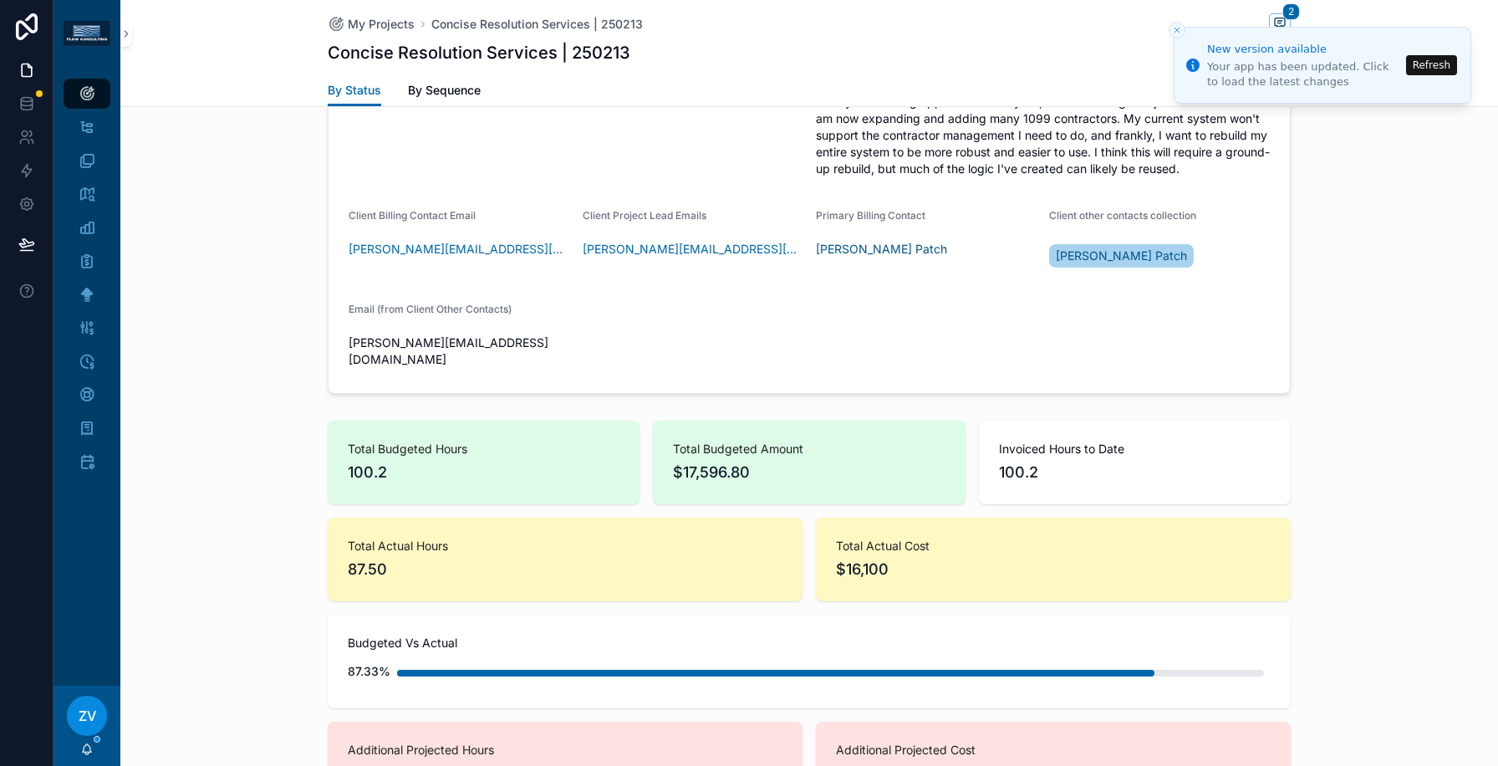
scroll to position [1365, 0]
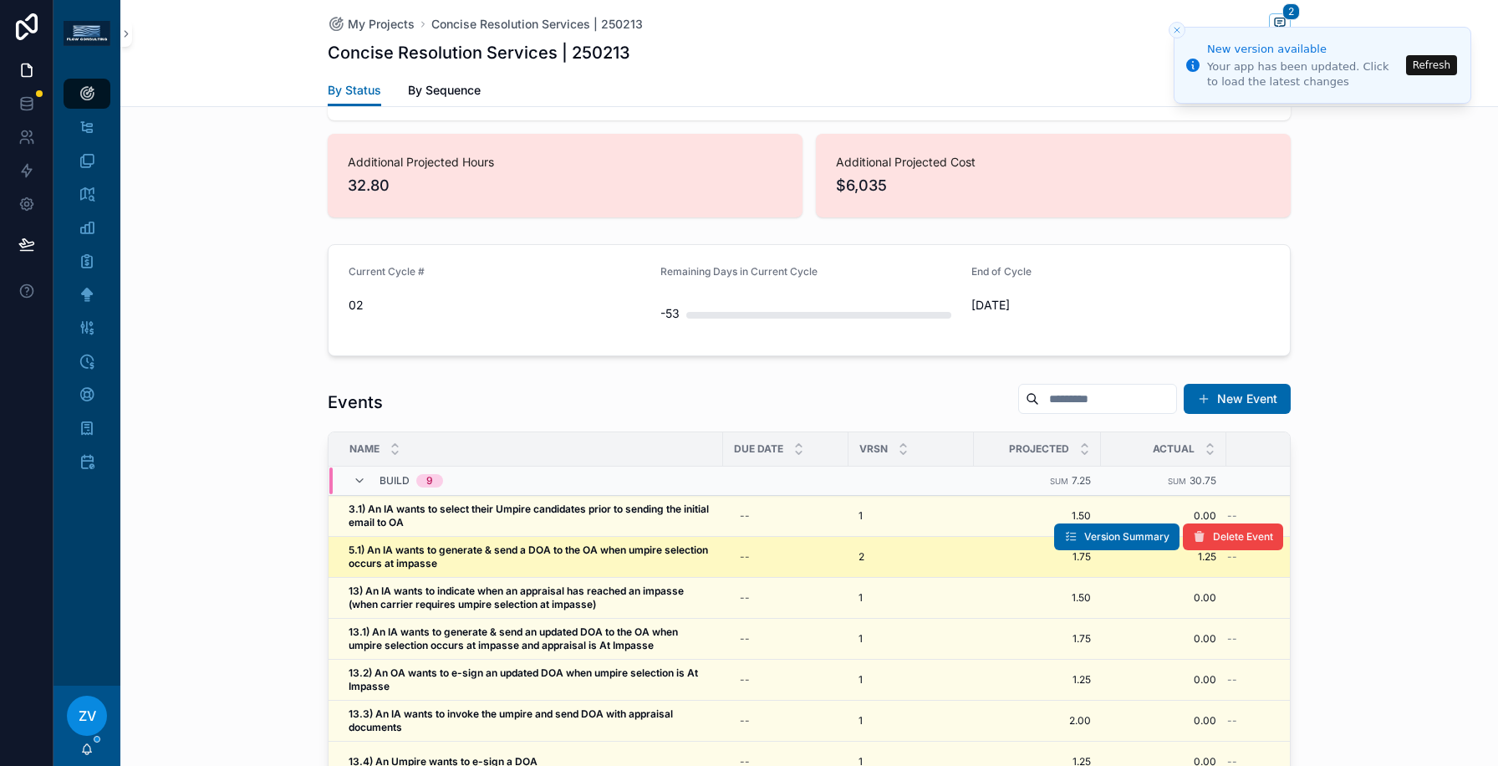
click at [440, 543] on strong "5.1) An IA wants to generate & send a DOA to the OA when umpire selection occur…" at bounding box center [530, 556] width 362 height 26
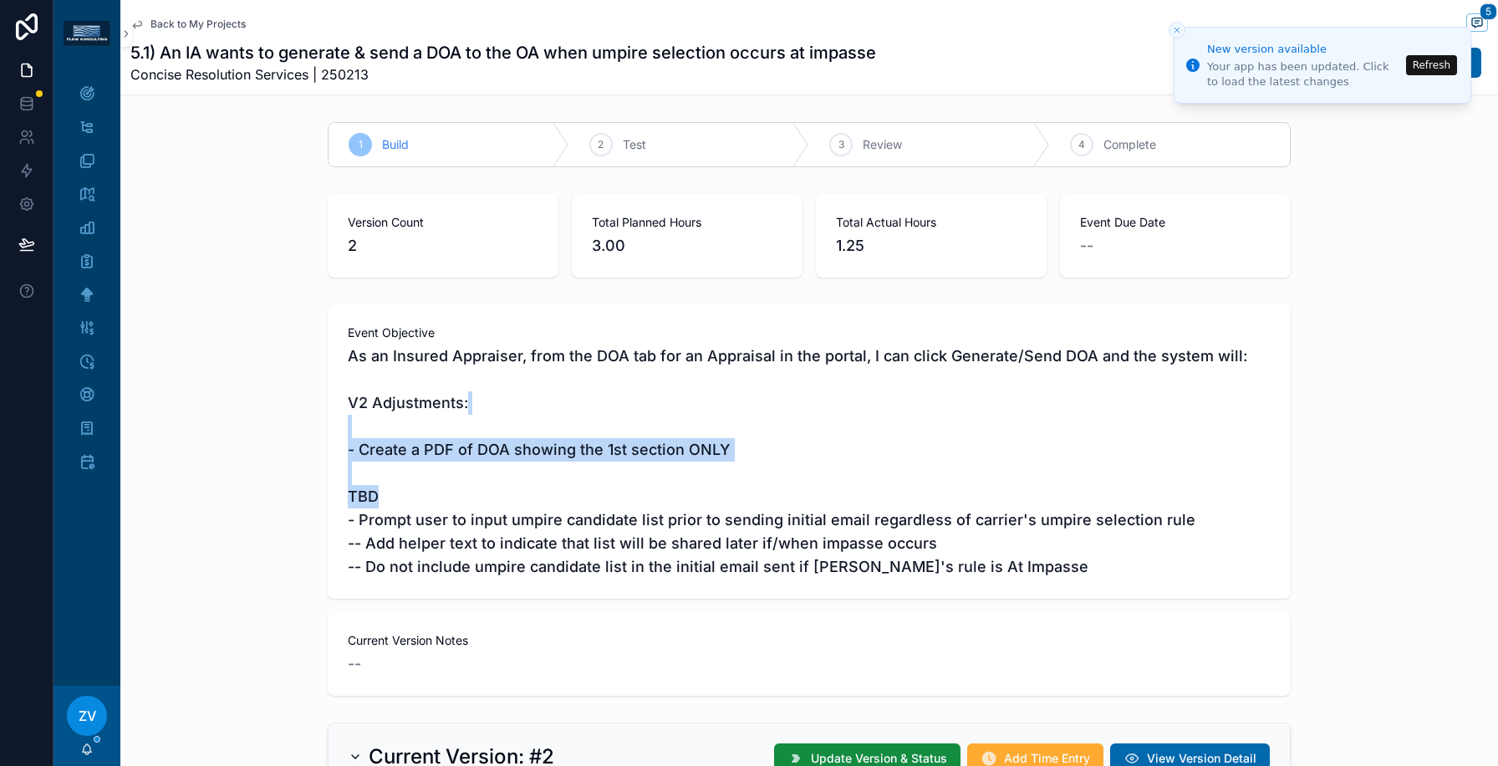
drag, startPoint x: 568, startPoint y: 406, endPoint x: 562, endPoint y: 507, distance: 101.4
click at [562, 507] on span "As an Insured Appraiser, from the DOA tab for an Appraisal in the portal, I can…" at bounding box center [809, 461] width 923 height 234
click at [205, 21] on span "Back to My Projects" at bounding box center [197, 24] width 95 height 13
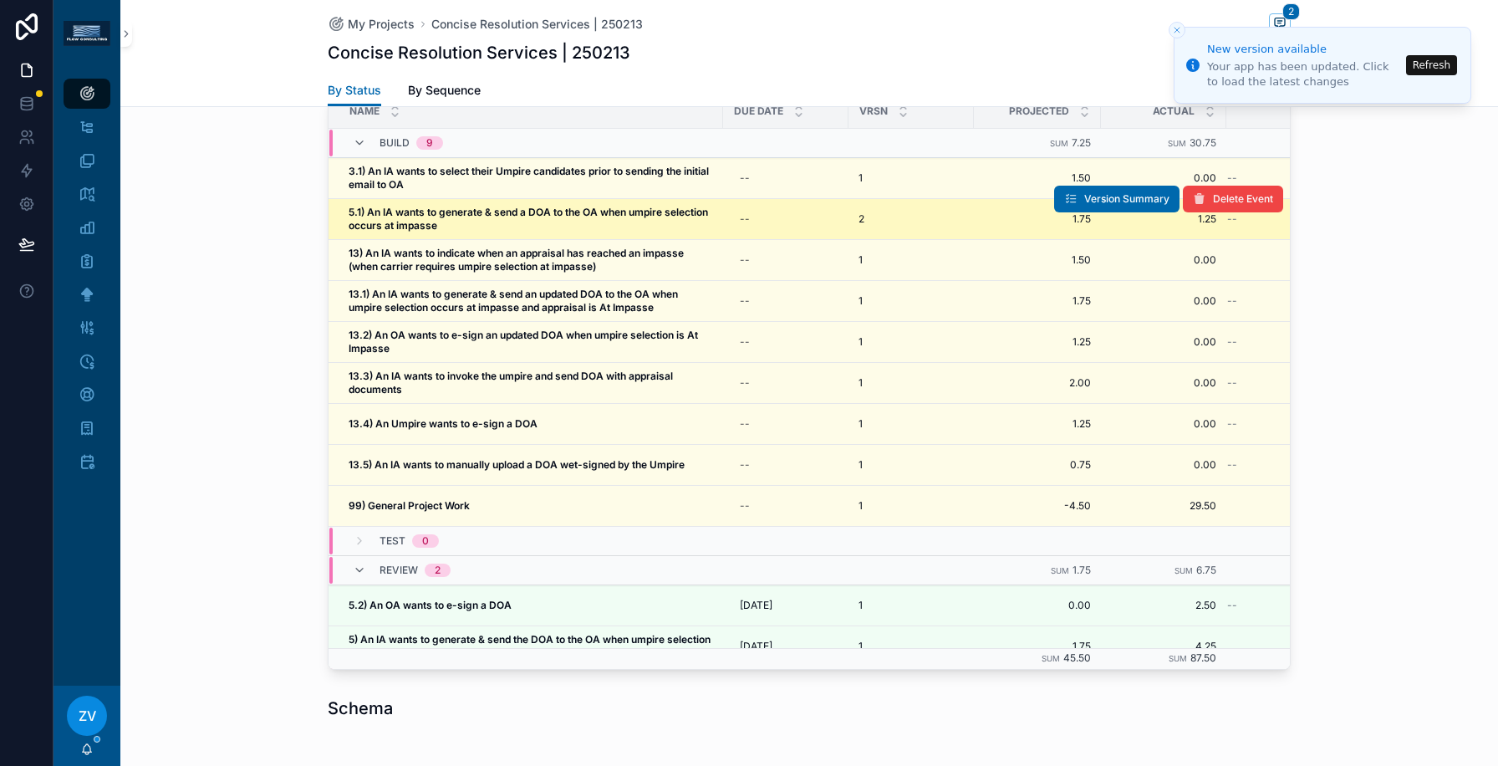
scroll to position [1698, 0]
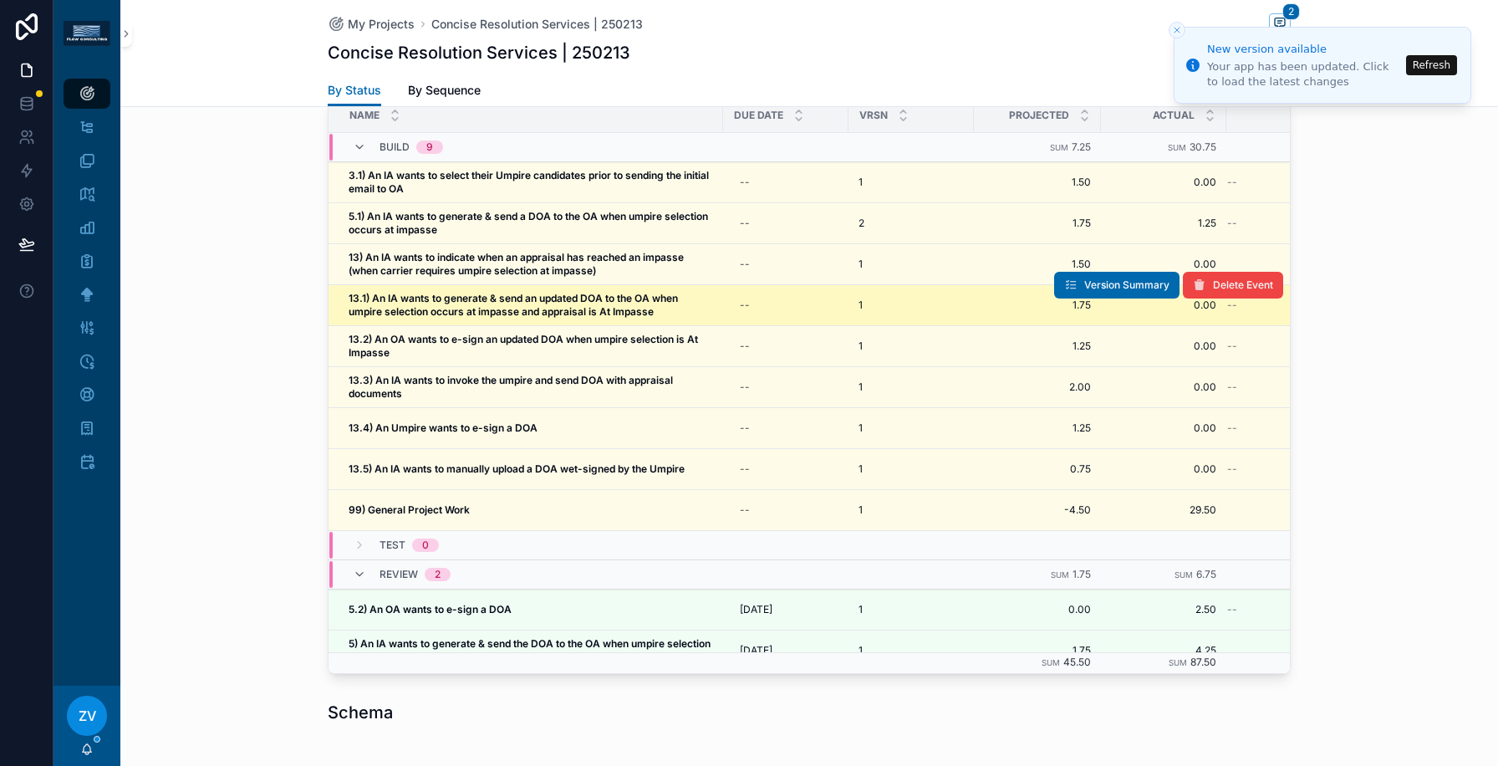
click at [537, 292] on strong "13.1) An IA wants to generate & send an updated DOA to the OA when umpire selec…" at bounding box center [515, 305] width 332 height 26
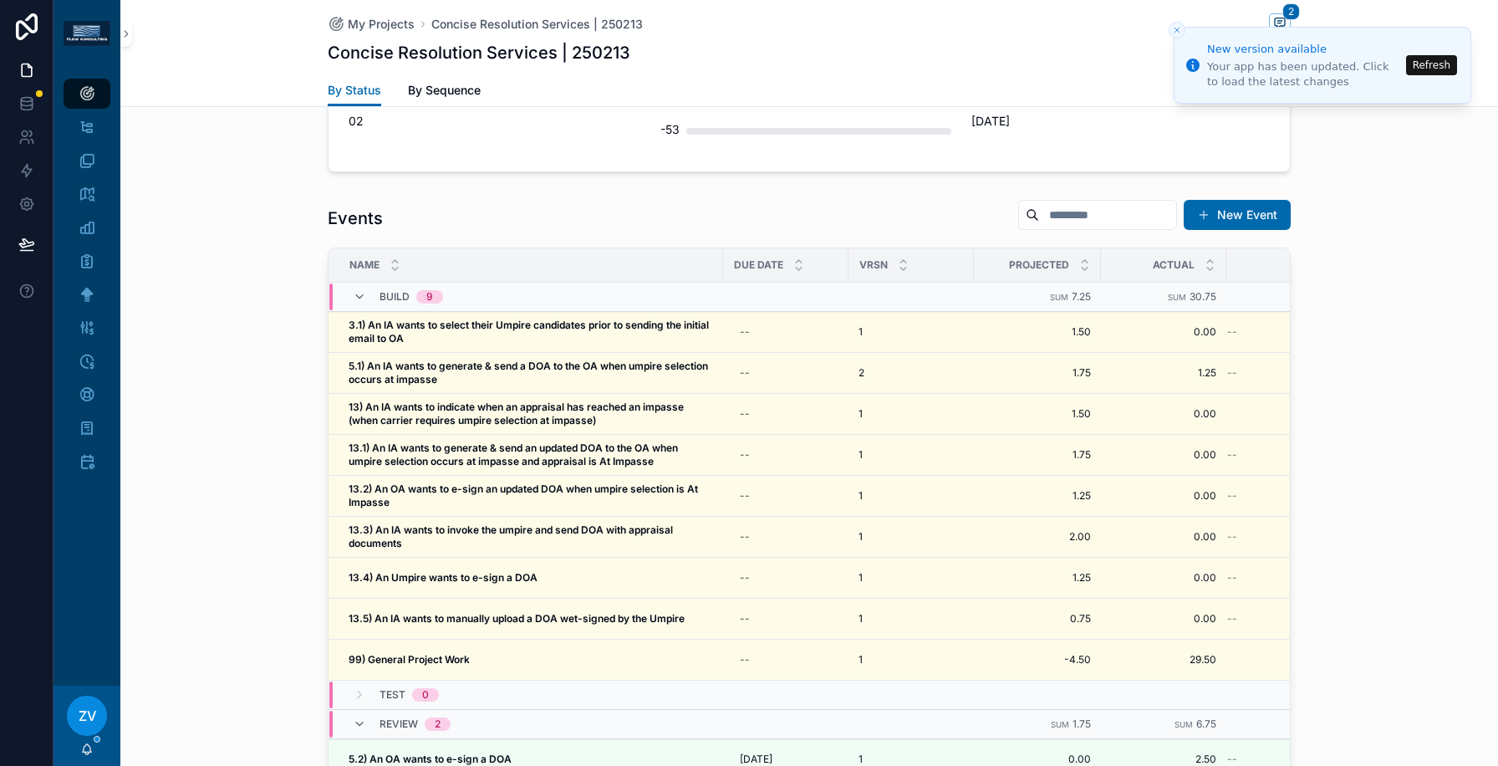
scroll to position [1624, 0]
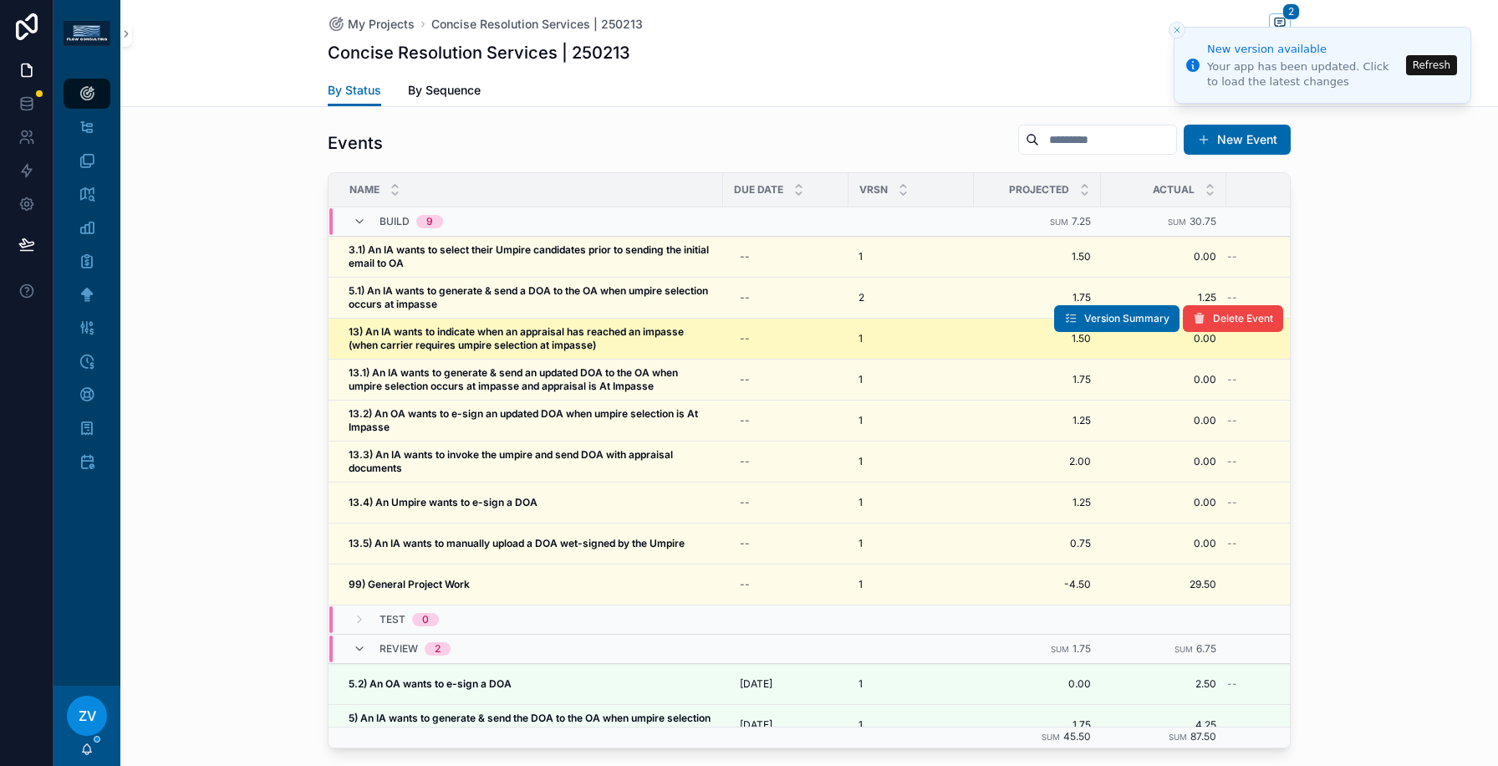
click at [412, 325] on strong "13) An IA wants to indicate when an appraisal has reached an impasse (when carr…" at bounding box center [518, 338] width 338 height 26
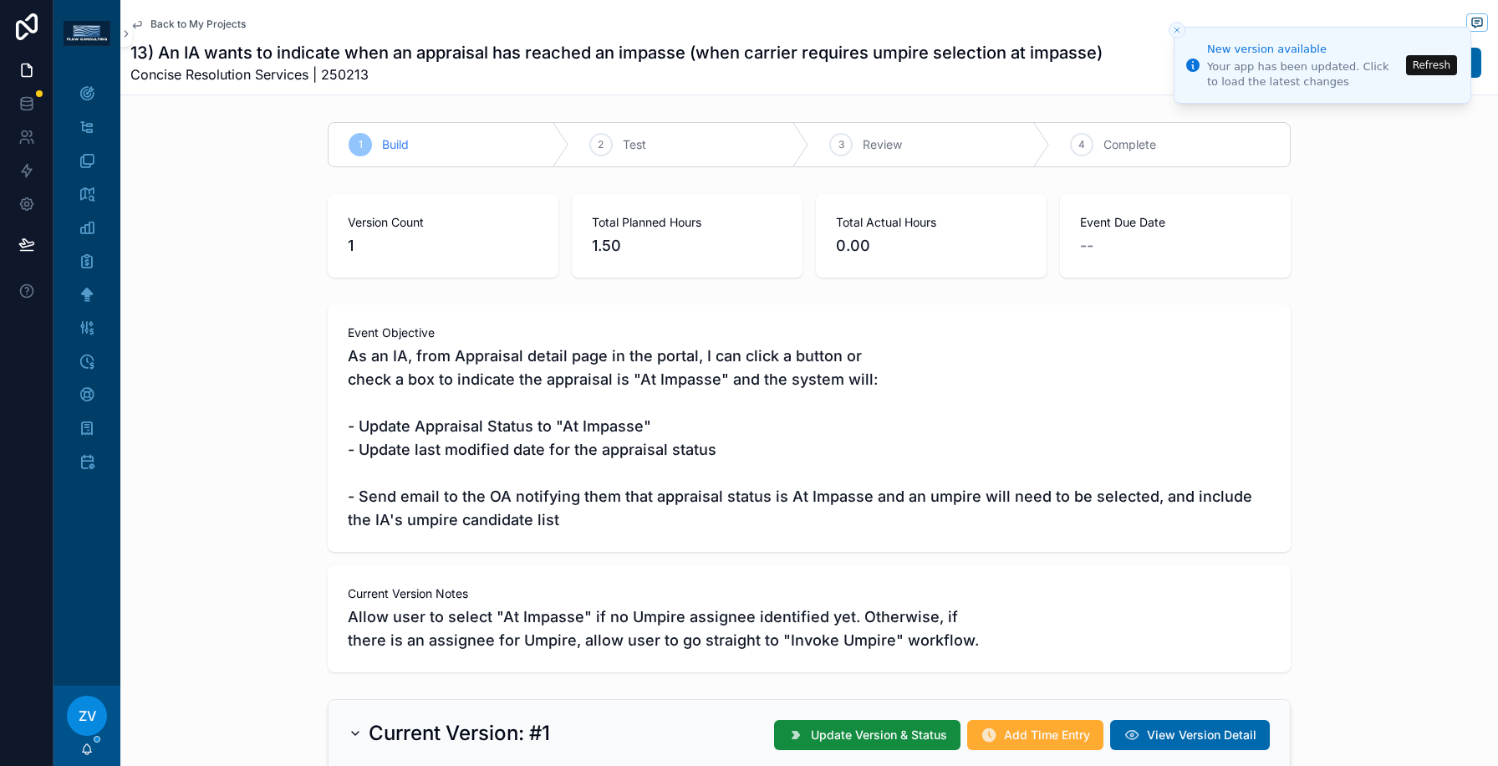
drag, startPoint x: 616, startPoint y: 385, endPoint x: 603, endPoint y: 491, distance: 106.2
click at [603, 491] on span "As an IA, from Appraisal detail page in the portal, I can click a button or che…" at bounding box center [809, 437] width 923 height 187
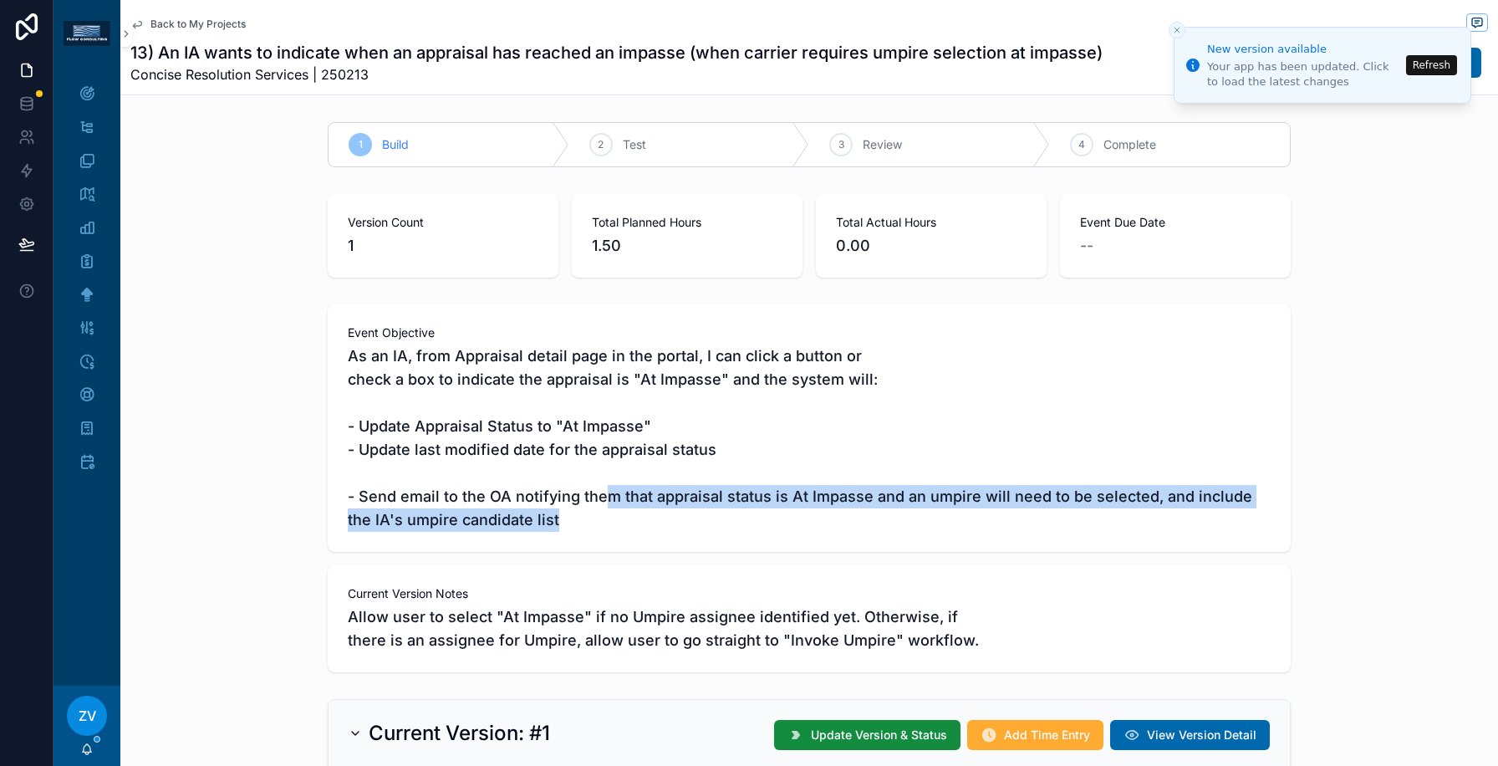
drag, startPoint x: 603, startPoint y: 491, endPoint x: 603, endPoint y: 532, distance: 41.0
click at [603, 532] on div "Event Objective As an IA, from Appraisal detail page in the portal, I can click…" at bounding box center [809, 427] width 963 height 247
drag, startPoint x: 603, startPoint y: 532, endPoint x: 602, endPoint y: 467, distance: 64.4
click at [602, 467] on div "Event Objective As an IA, from Appraisal detail page in the portal, I can click…" at bounding box center [809, 427] width 963 height 247
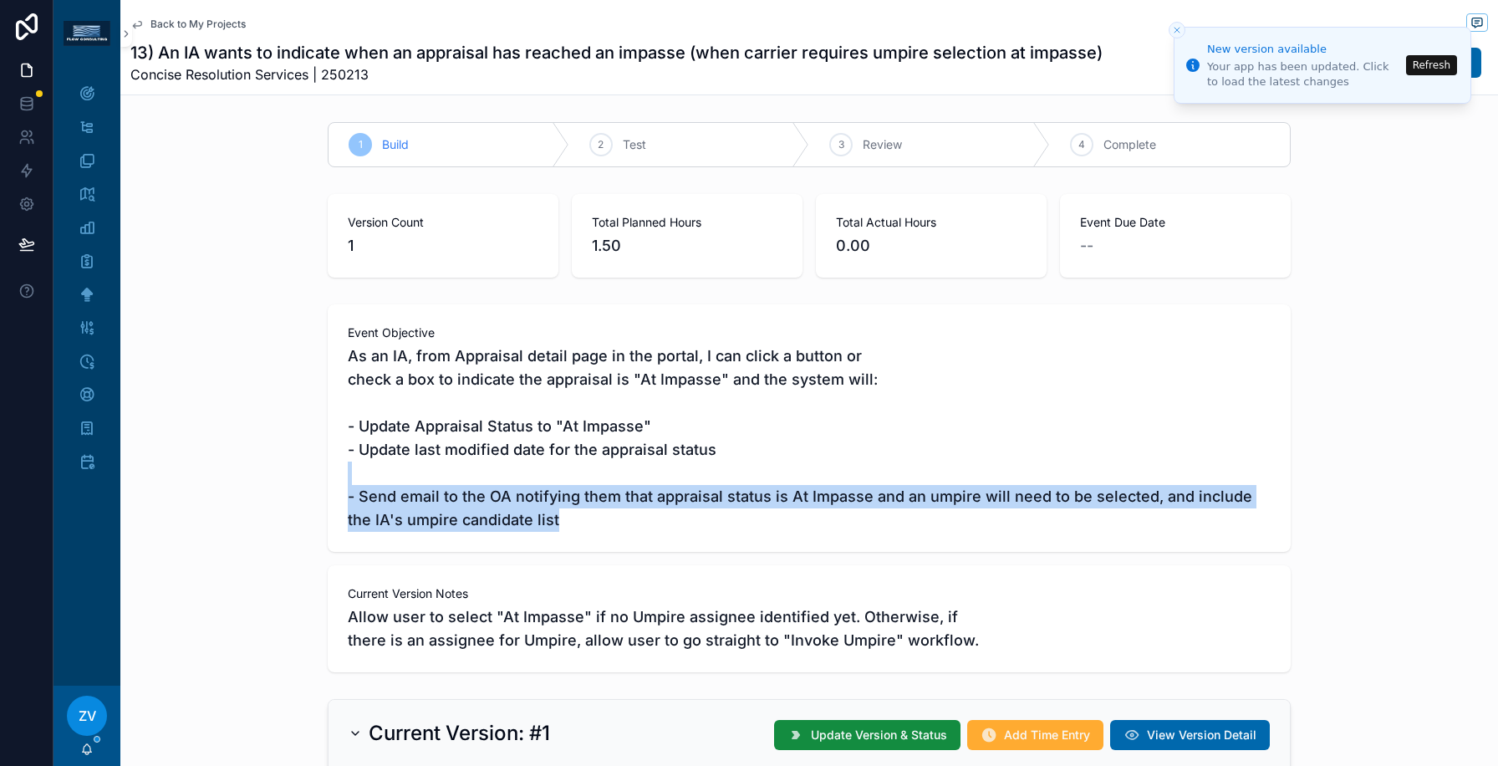
click at [602, 467] on span "As an IA, from Appraisal detail page in the portal, I can click a button or che…" at bounding box center [809, 437] width 923 height 187
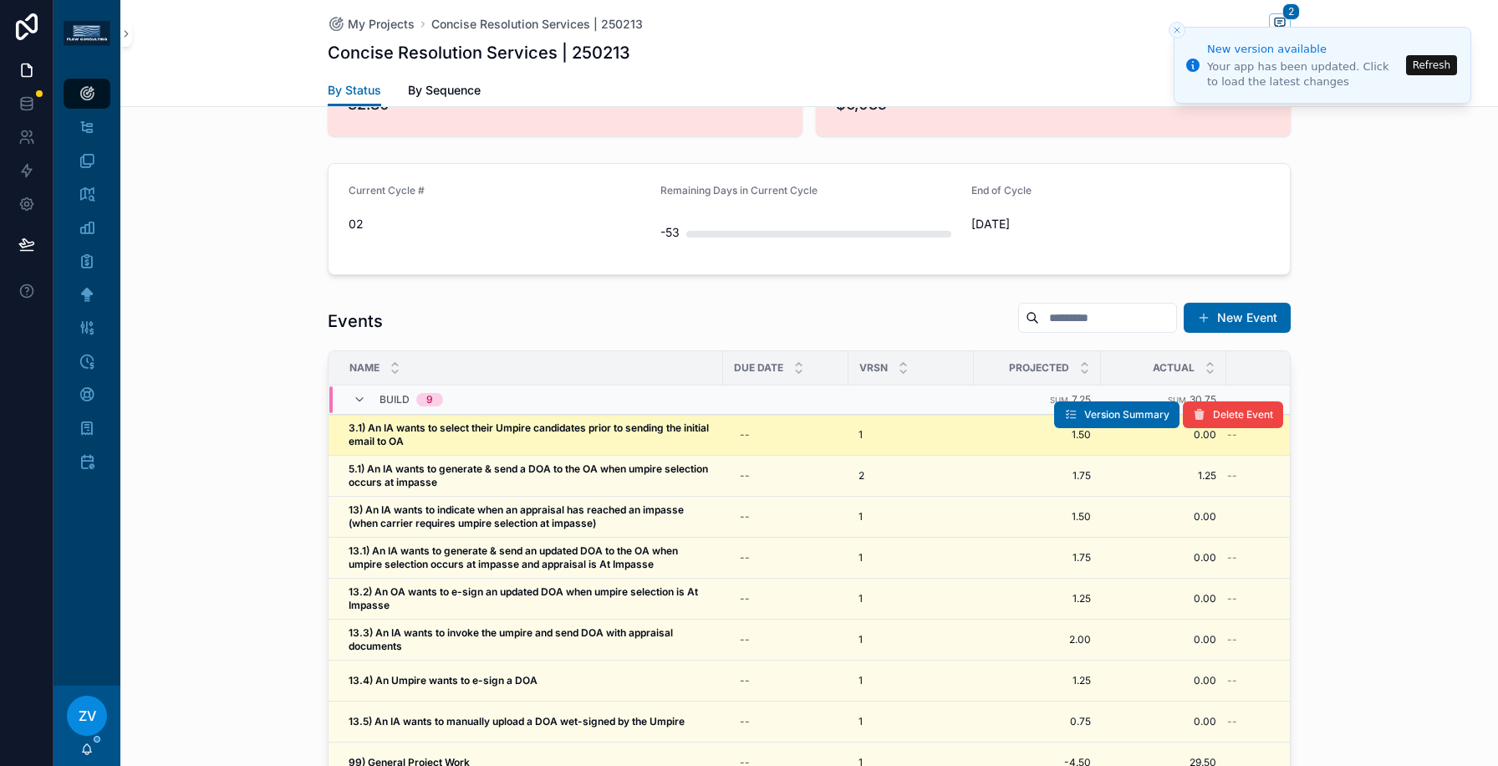
scroll to position [1436, 0]
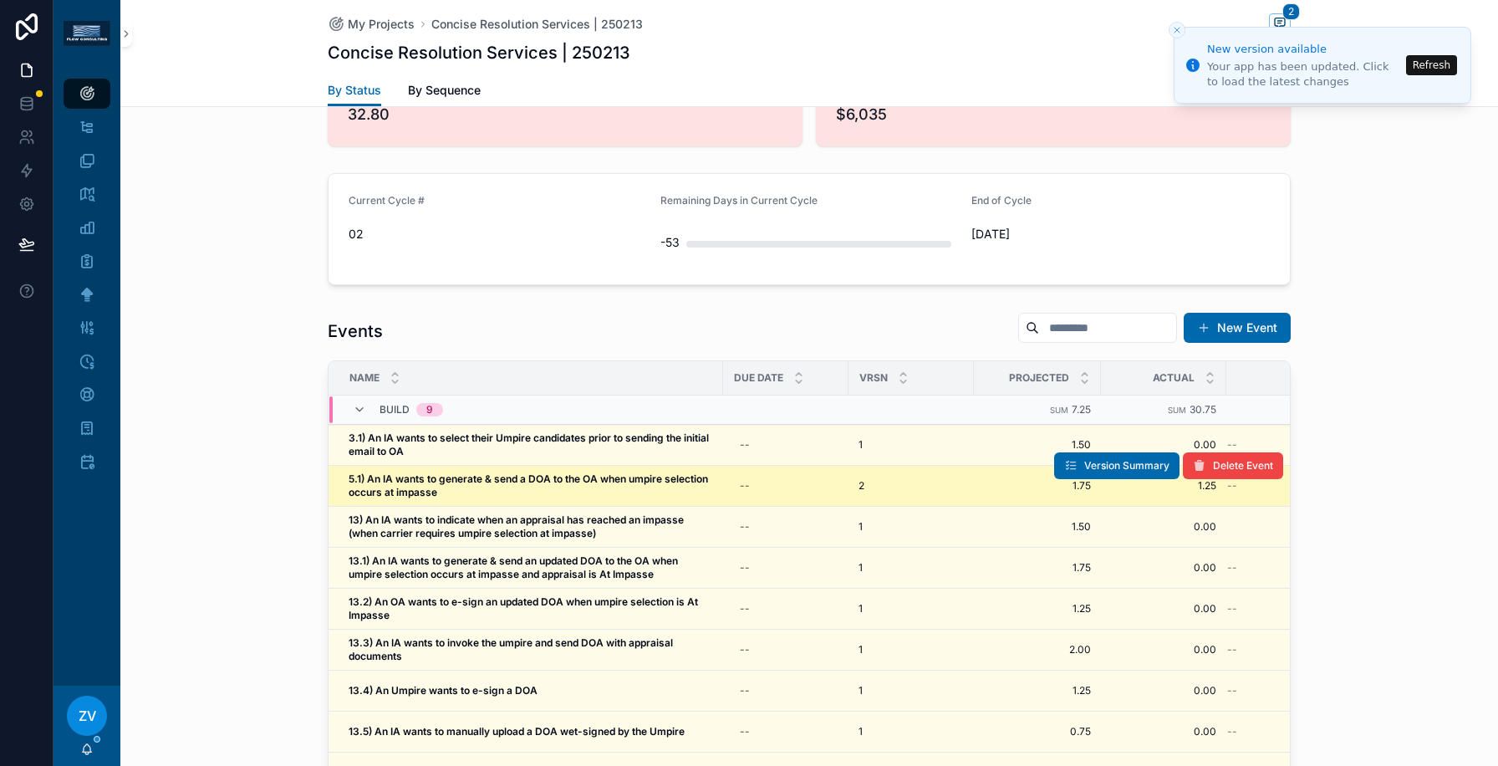
click at [475, 472] on strong "5.1) An IA wants to generate & send a DOA to the OA when umpire selection occur…" at bounding box center [530, 485] width 362 height 26
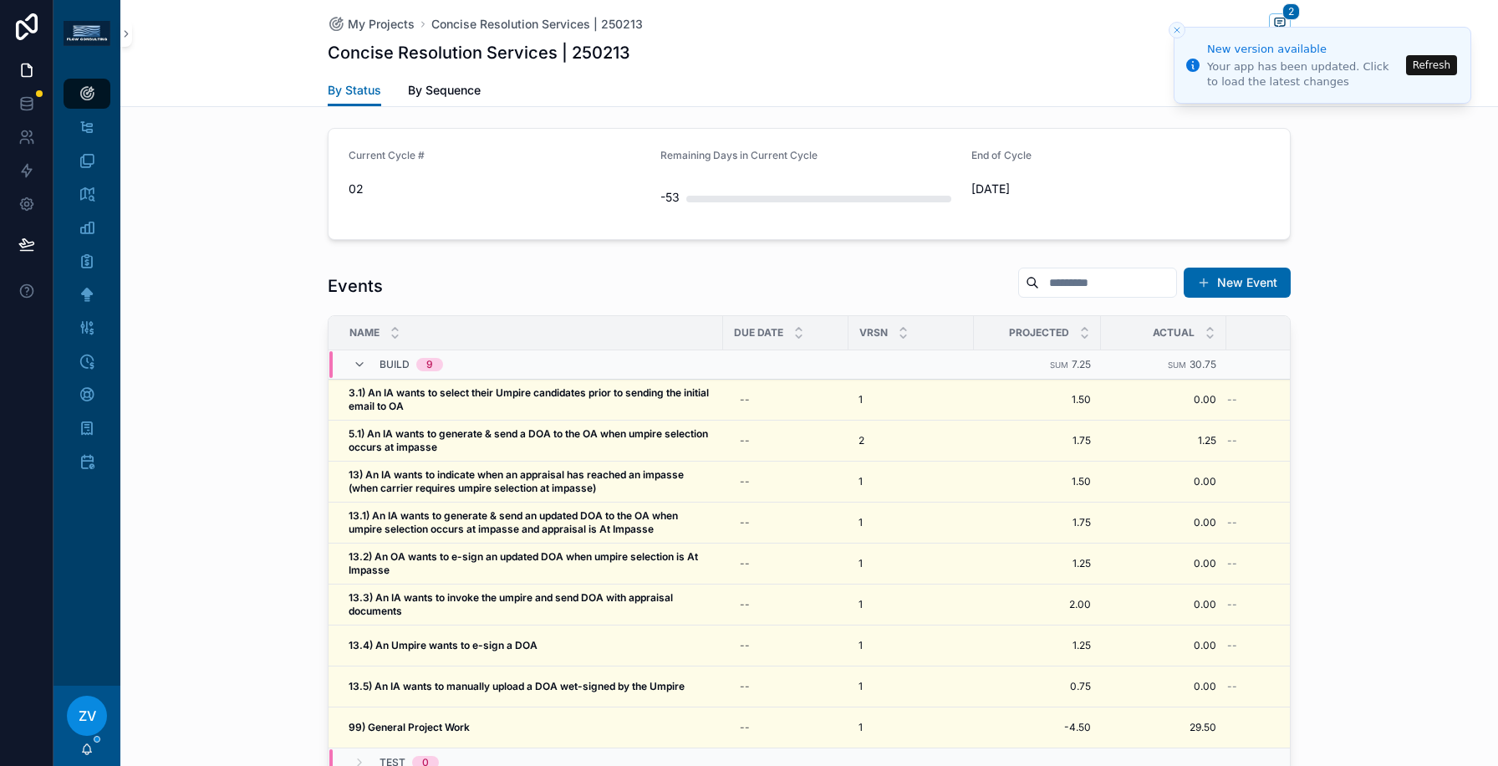
scroll to position [1553, 0]
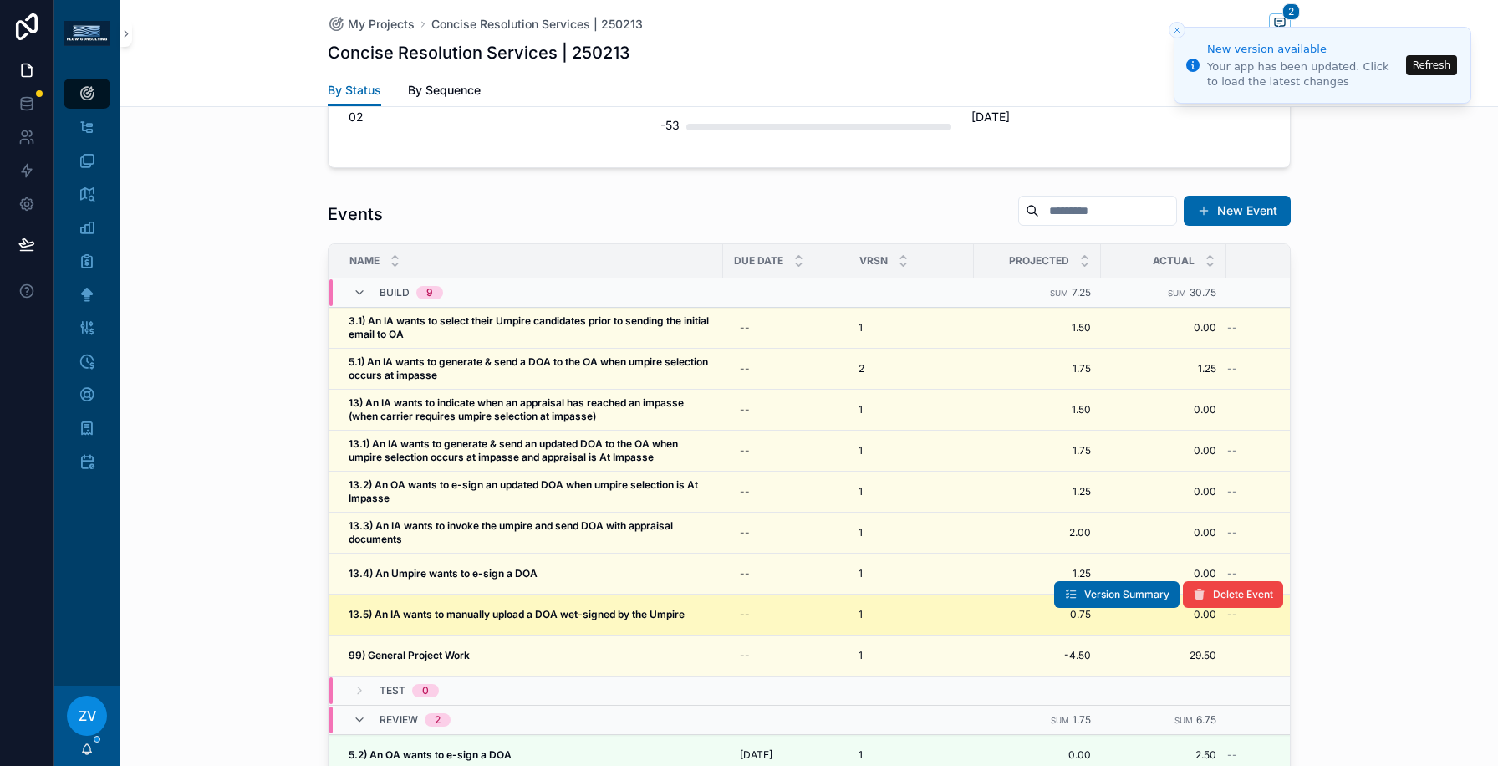
click at [415, 608] on strong "13.5) An IA wants to manually upload a DOA wet-signed by the Umpire" at bounding box center [517, 614] width 336 height 13
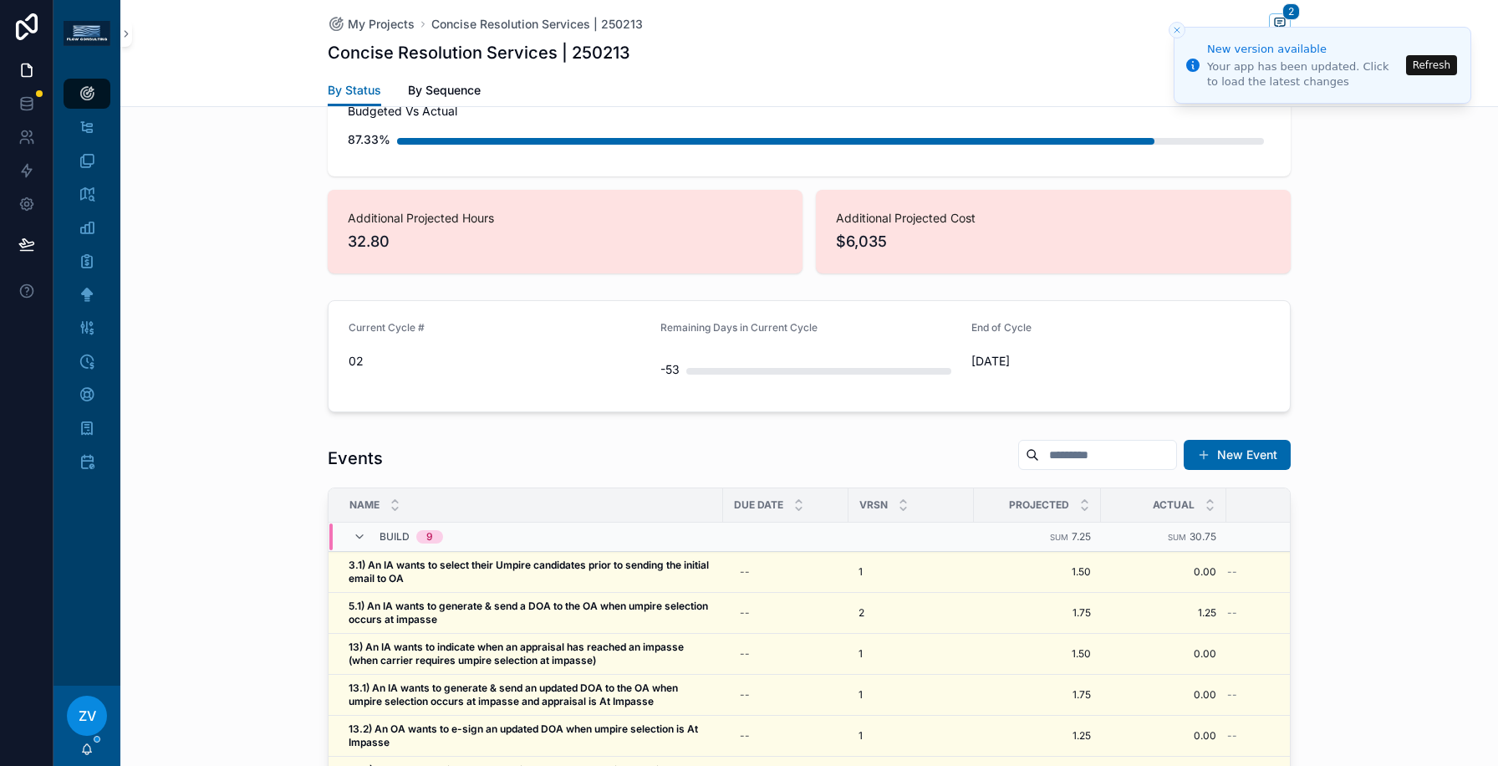
scroll to position [1498, 0]
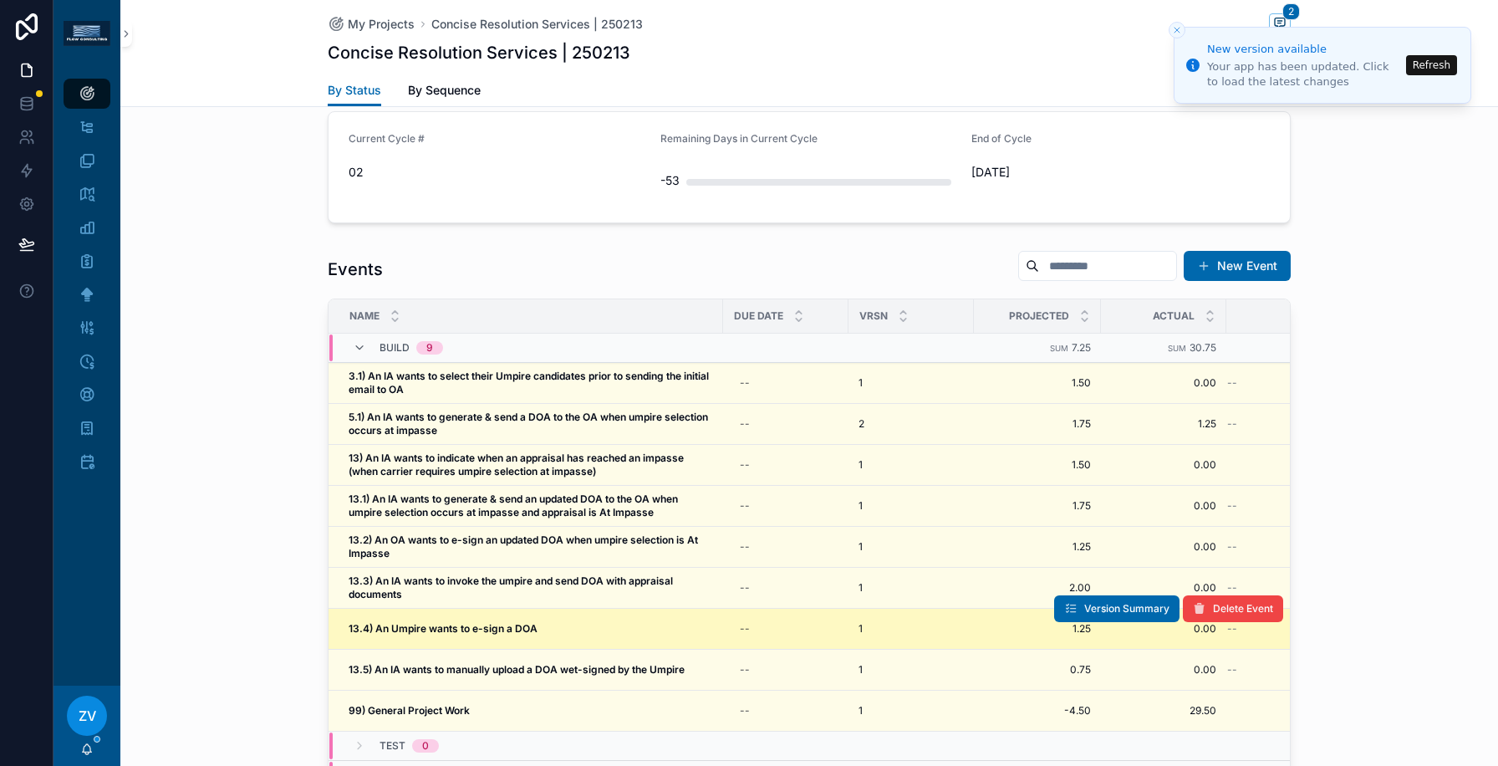
click at [369, 622] on strong "13.4) An Umpire wants to e-sign a DOA" at bounding box center [443, 628] width 189 height 13
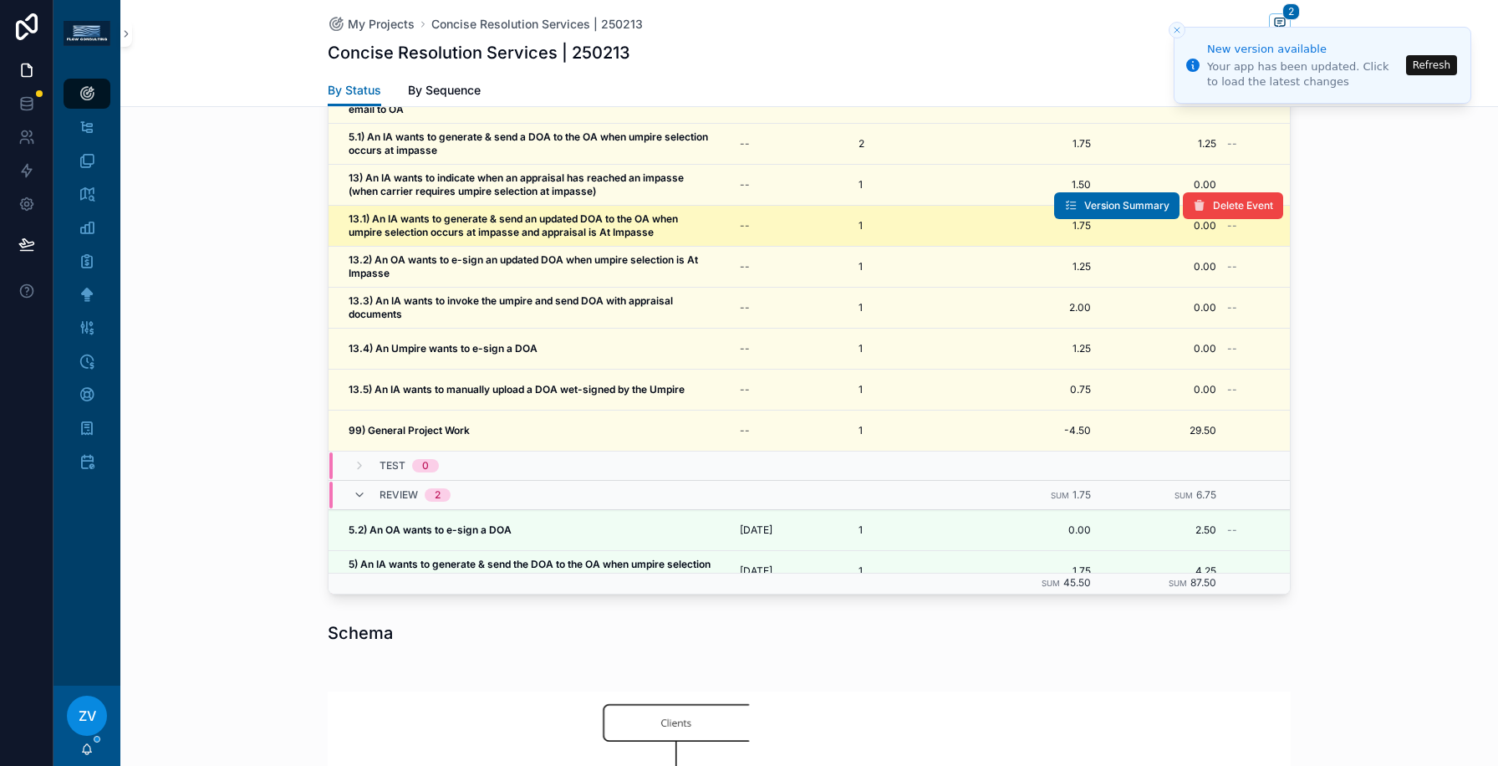
scroll to position [1769, 0]
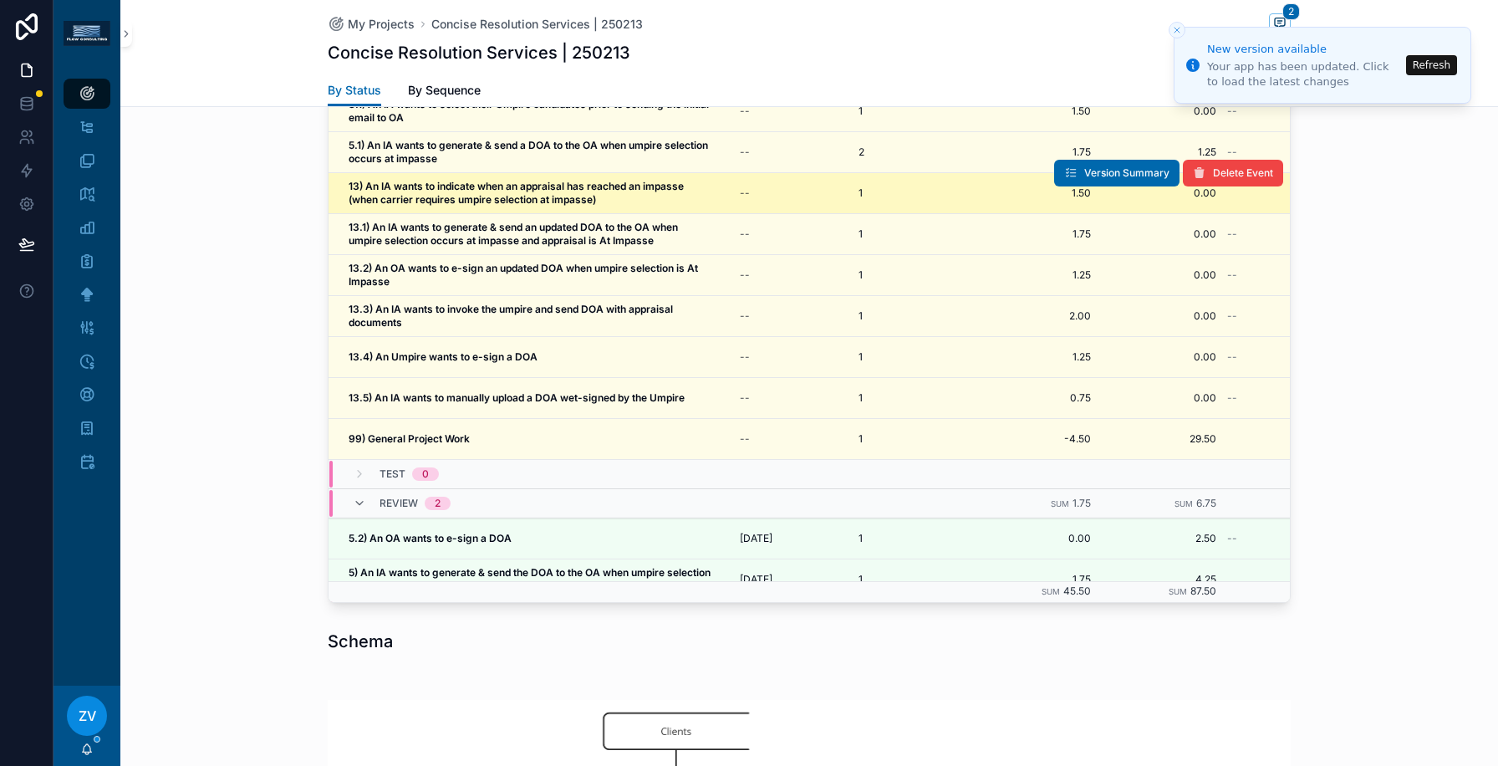
click at [556, 188] on strong "13) An IA wants to indicate when an appraisal has reached an impasse (when carr…" at bounding box center [518, 193] width 338 height 26
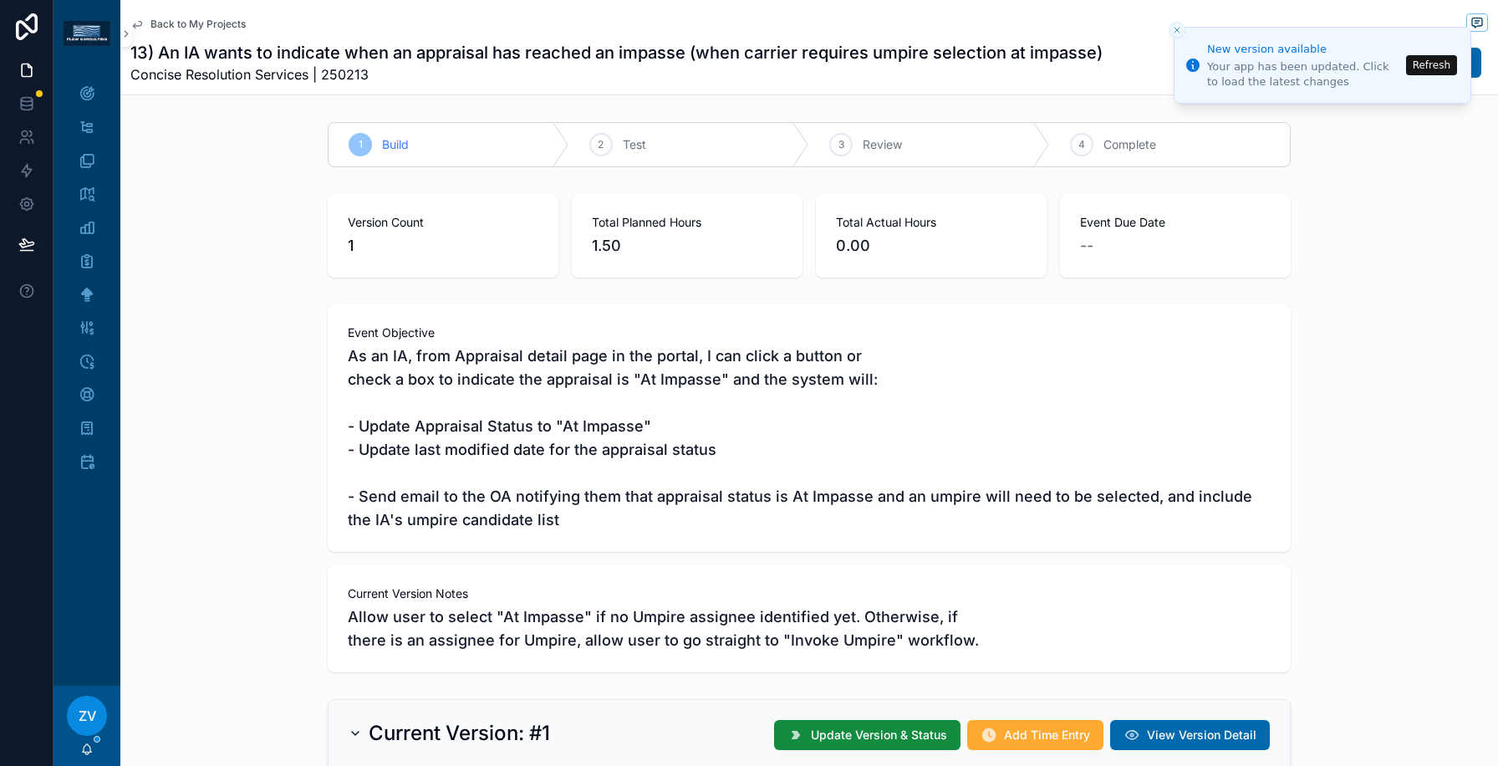
click at [204, 15] on div "Back to My Projects" at bounding box center [808, 23] width 1357 height 21
click at [206, 24] on span "Back to My Projects" at bounding box center [197, 24] width 95 height 13
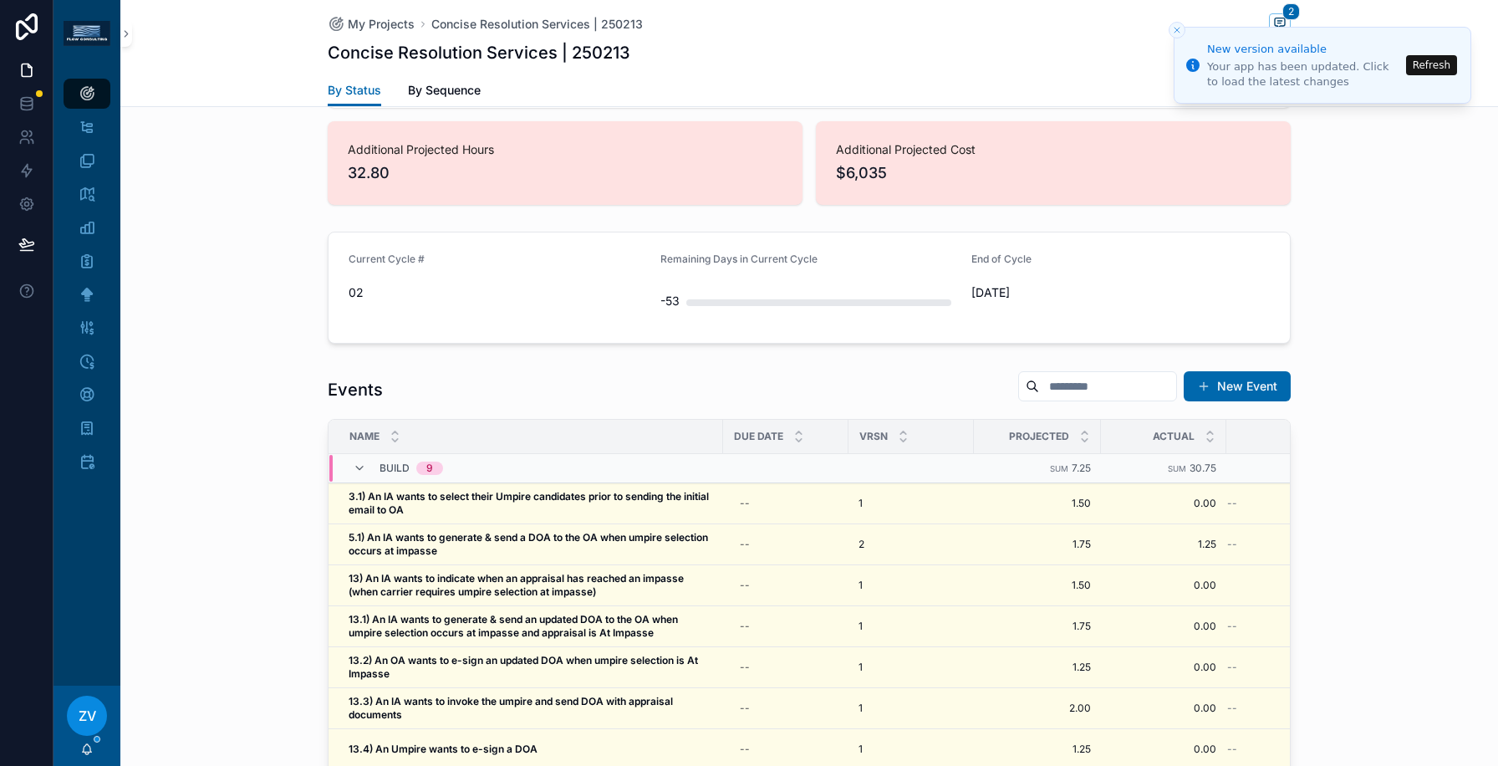
scroll to position [1413, 0]
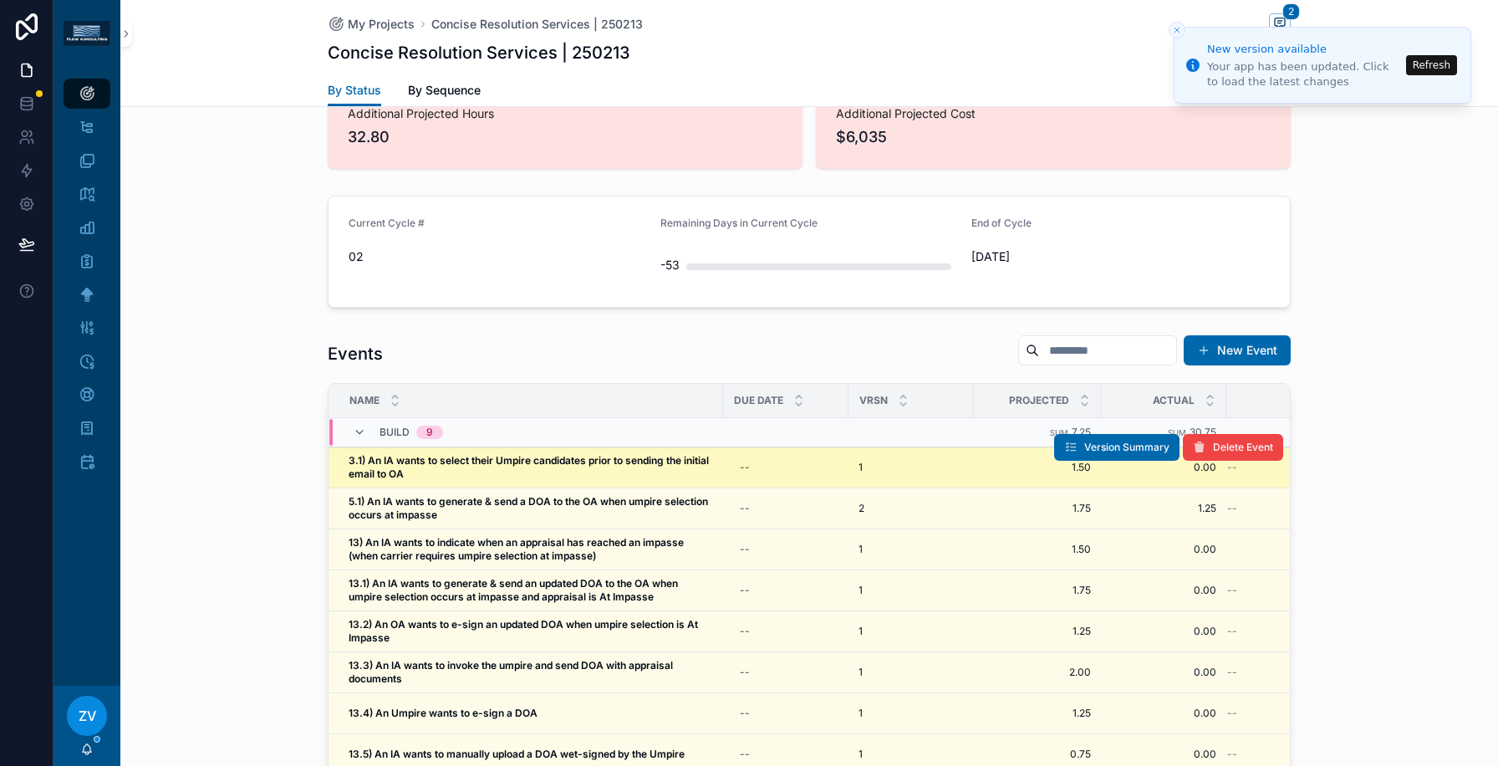
click at [387, 460] on strong "3.1) An IA wants to select their Umpire candidates prior to sending the initial…" at bounding box center [530, 467] width 363 height 26
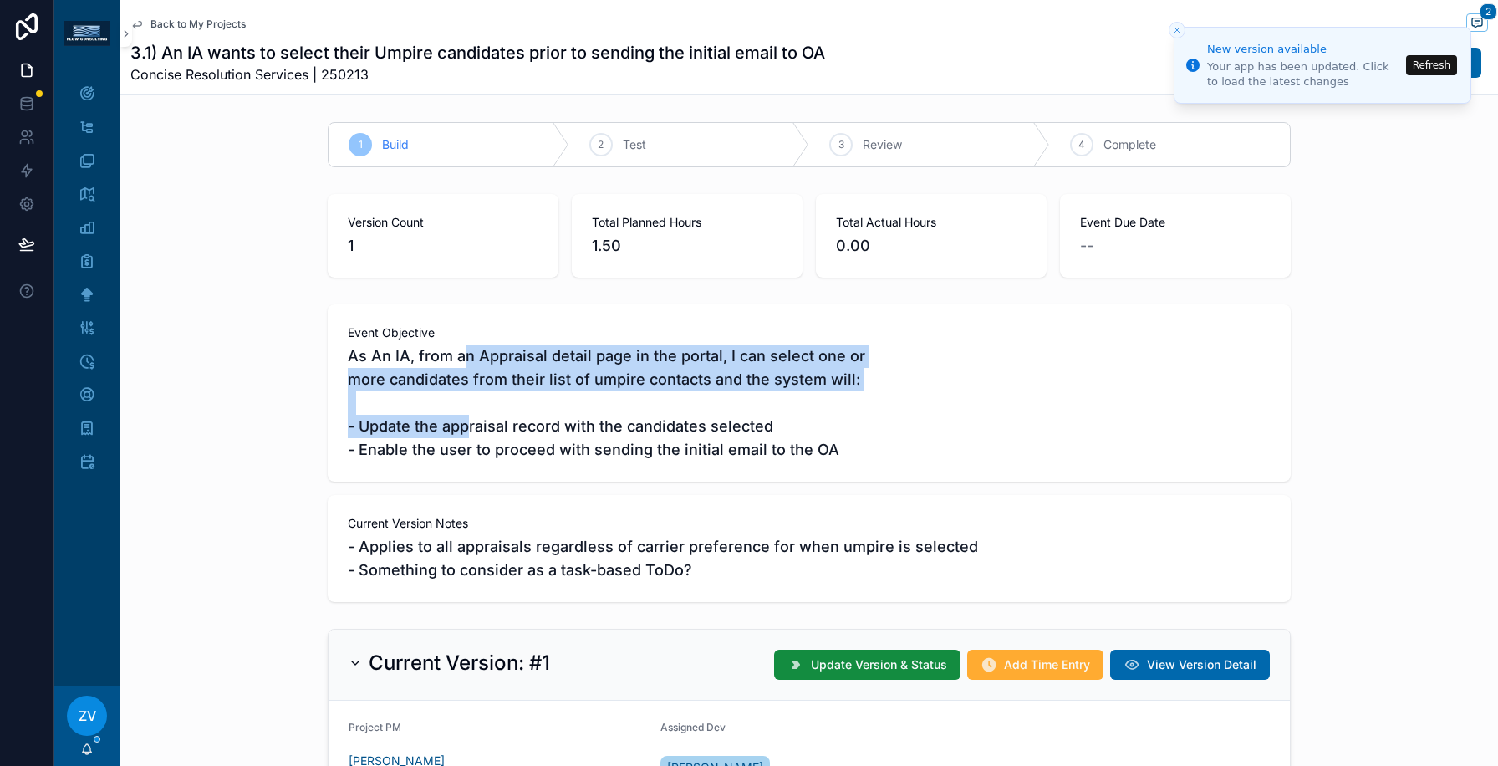
drag, startPoint x: 461, startPoint y: 358, endPoint x: 464, endPoint y: 419, distance: 61.1
click at [464, 419] on span "As An IA, from an Appraisal detail page in the portal, I can select one or more…" at bounding box center [809, 402] width 923 height 117
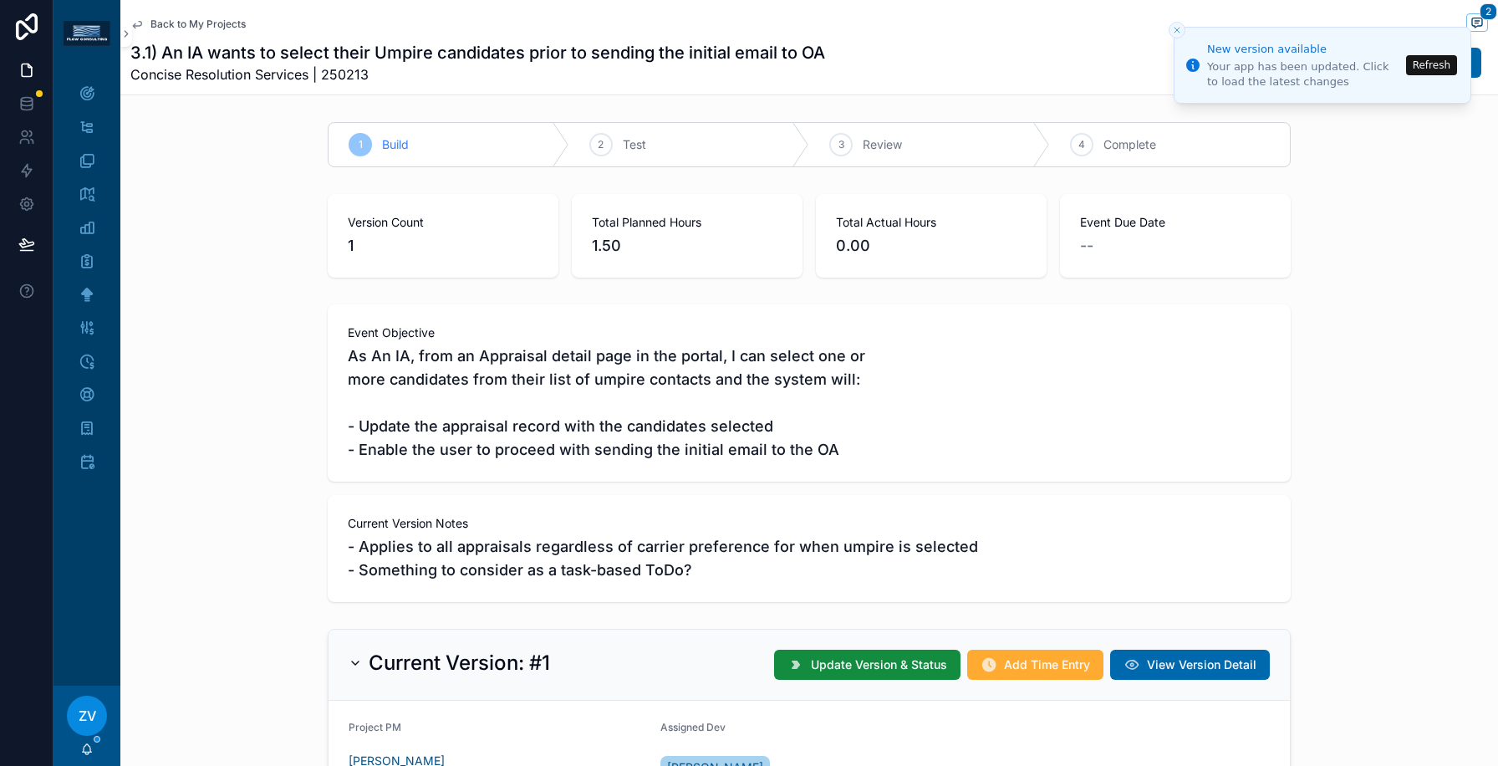
click at [544, 492] on div "Event Objective As An IA, from an Appraisal detail page in the portal, I can se…" at bounding box center [809, 453] width 963 height 298
click at [225, 23] on span "Back to My Projects" at bounding box center [197, 24] width 95 height 13
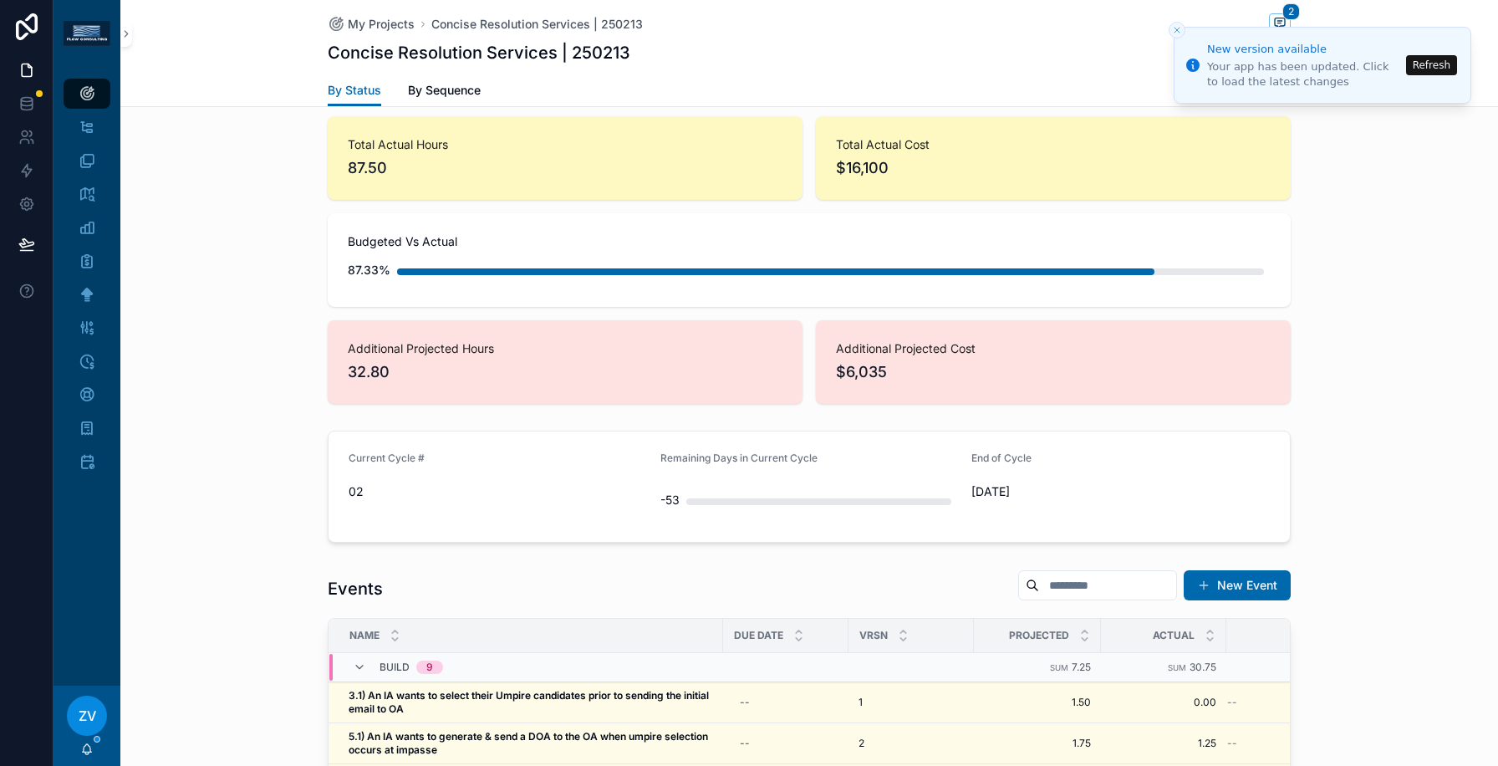
scroll to position [1604, 0]
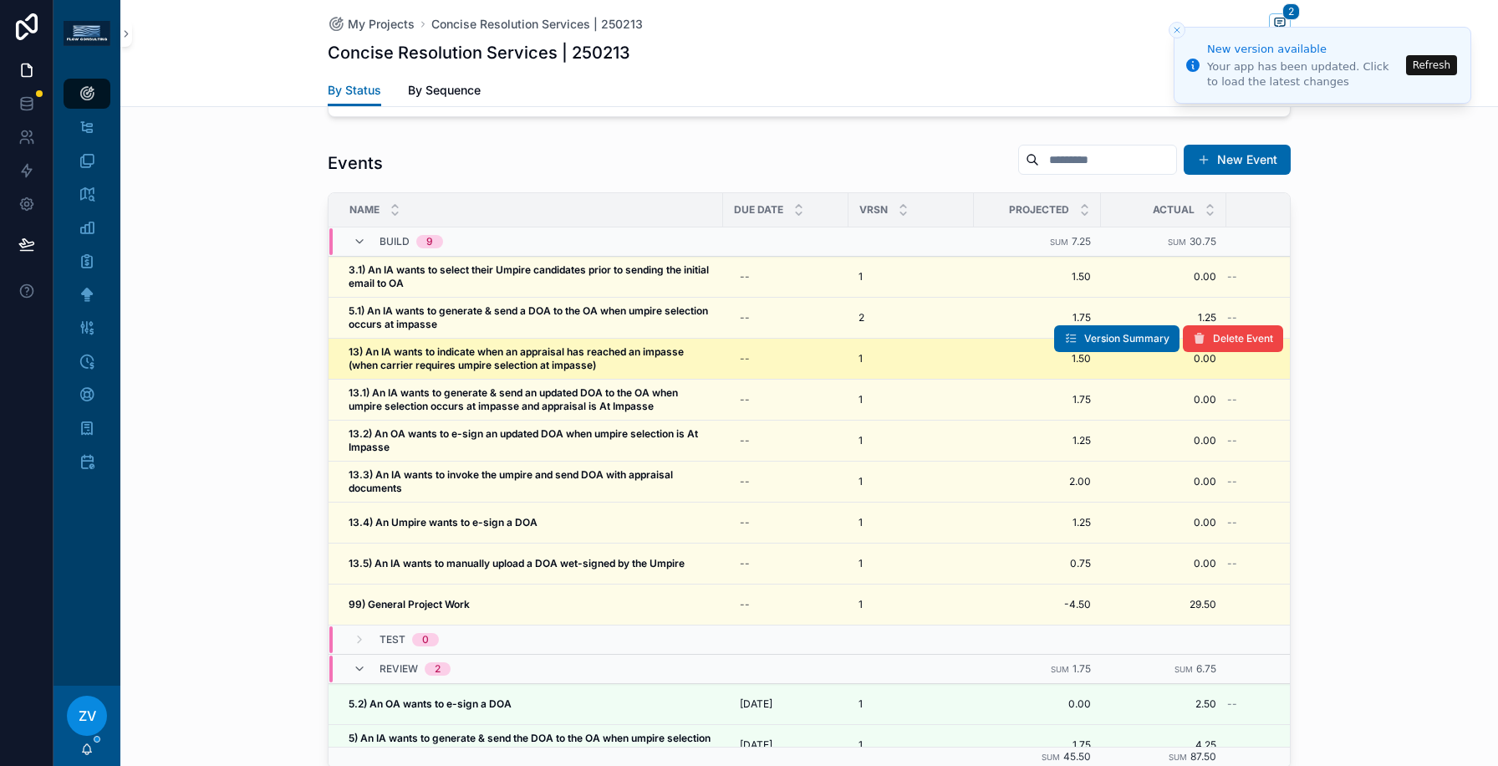
click at [511, 351] on strong "13) An IA wants to indicate when an appraisal has reached an impasse (when carr…" at bounding box center [518, 358] width 338 height 26
